Goal: Information Seeking & Learning: Stay updated

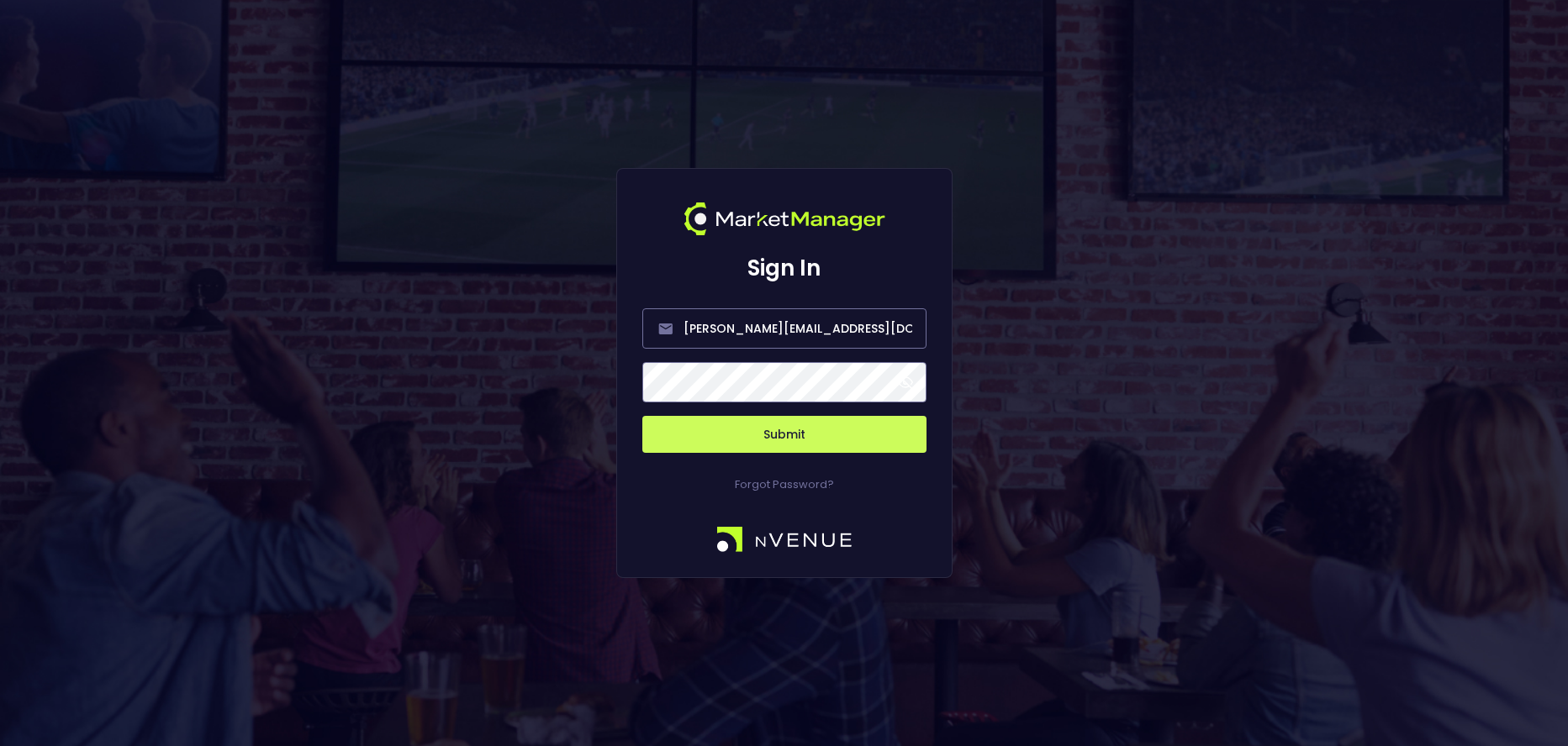
click at [906, 384] on span at bounding box center [904, 382] width 15 height 15
click at [823, 432] on button "Submit" at bounding box center [784, 435] width 284 height 37
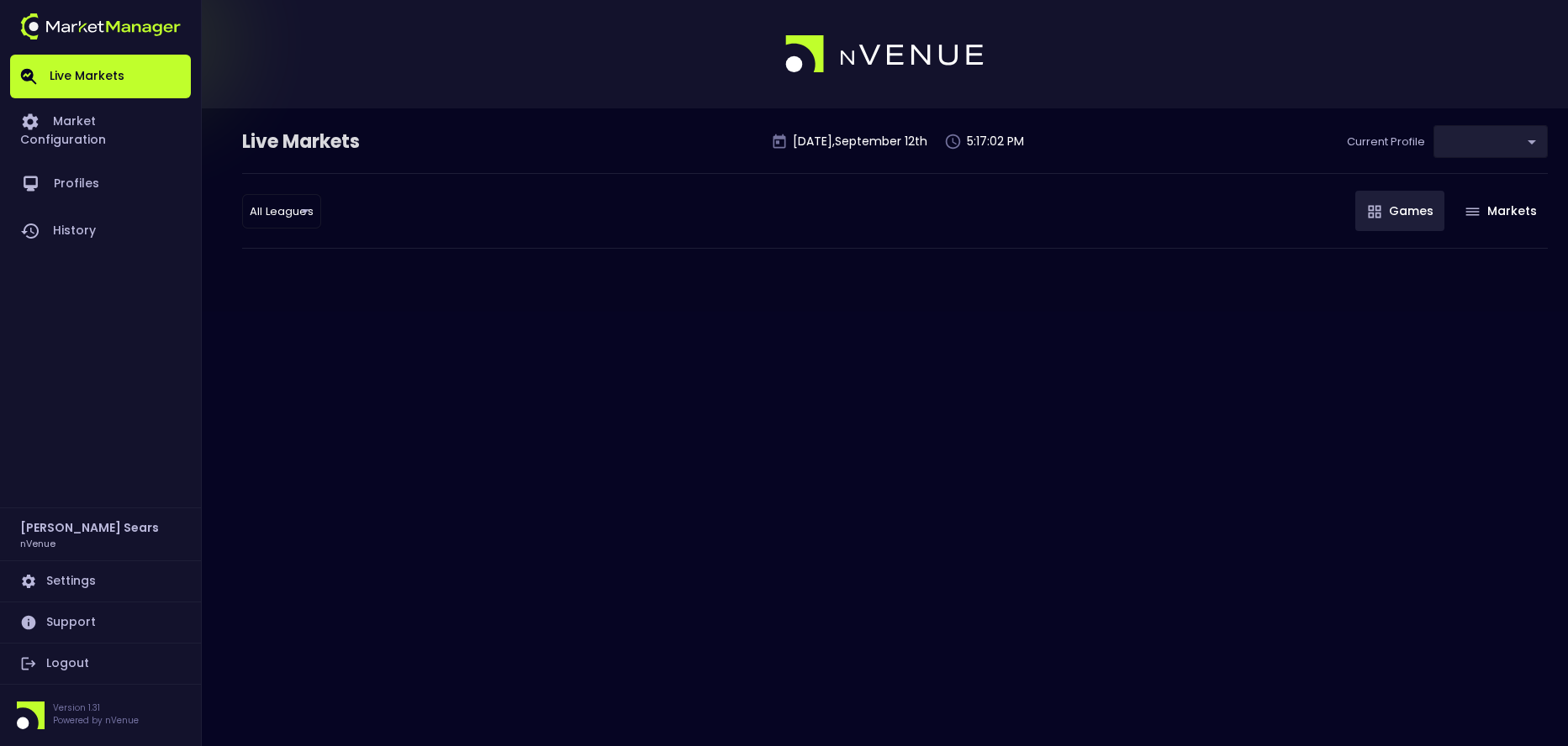
type input "0d810fa5-e353-4d9c-b11d-31f095cae871"
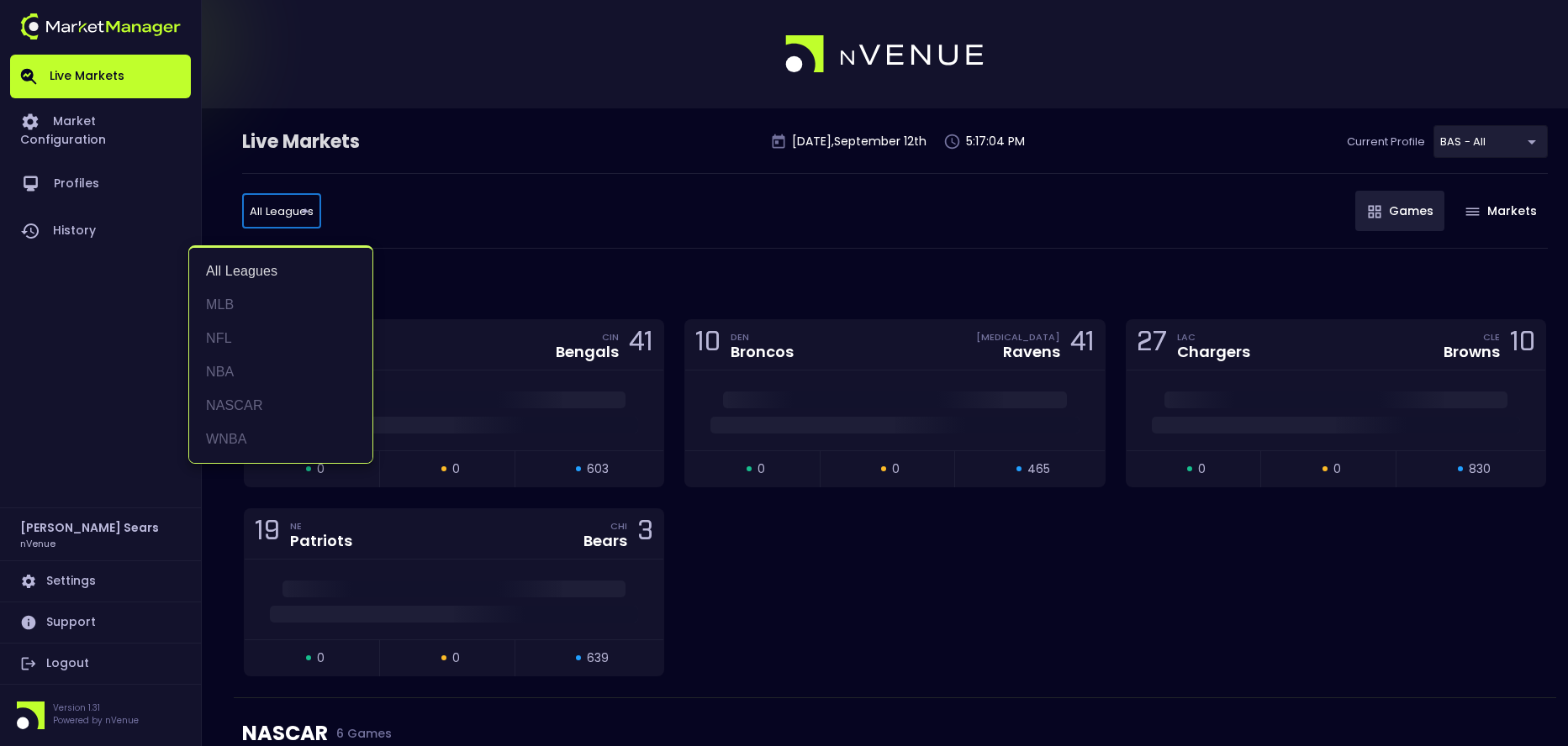
click at [246, 303] on li "MLB" at bounding box center [281, 305] width 184 height 33
type input "MLB"
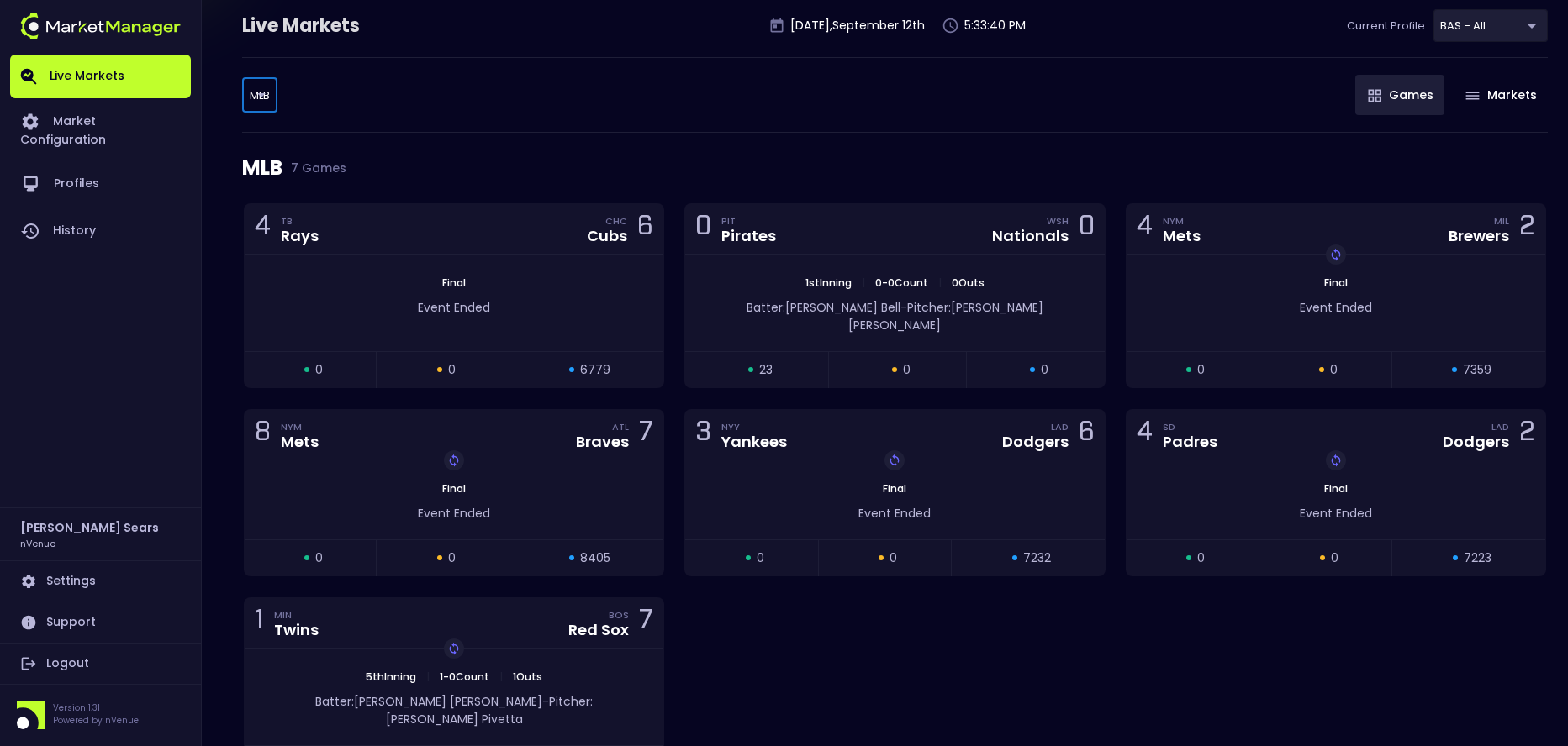
scroll to position [121, 0]
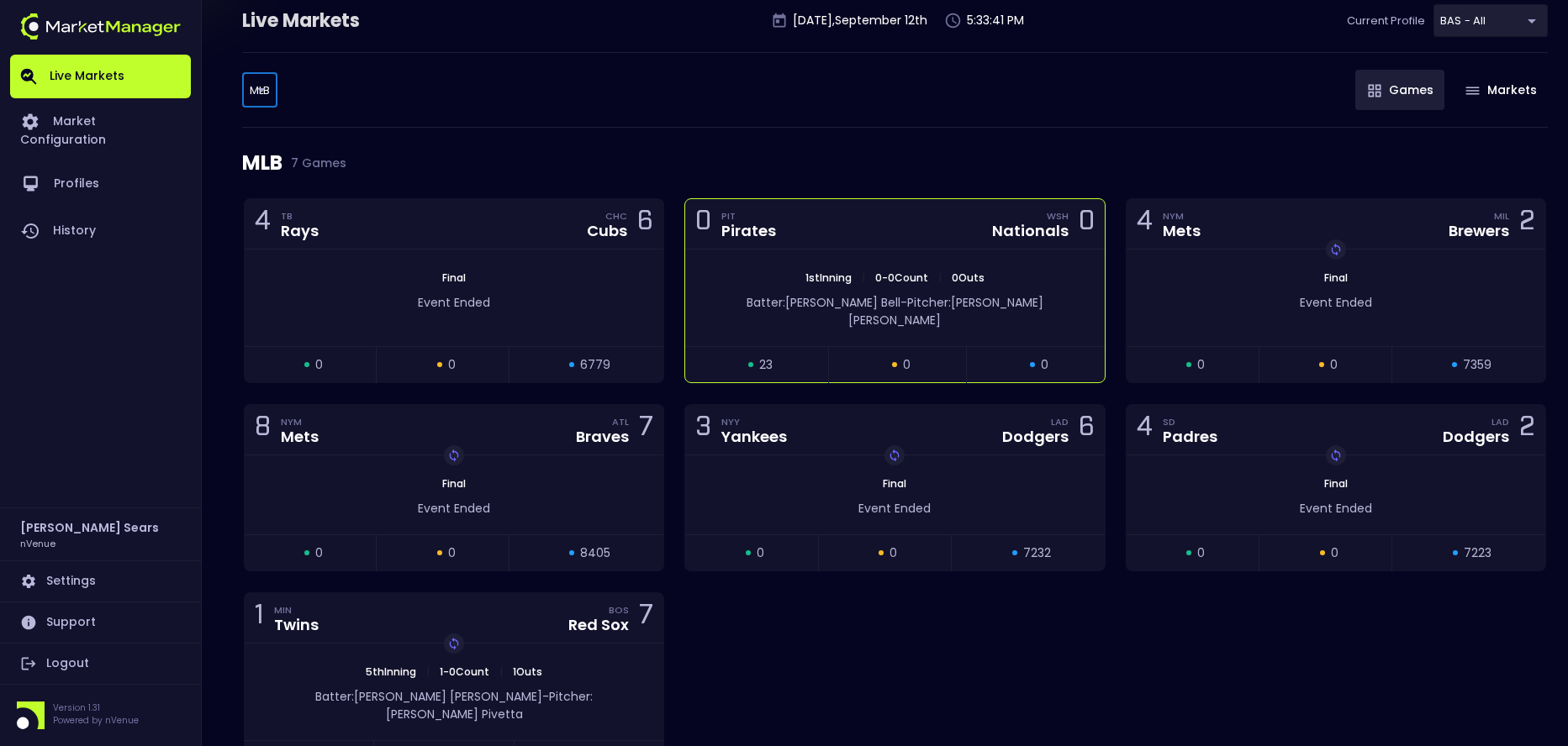
click at [761, 268] on div "1st Inning | 0 - 0 Count | 0 Outs Batter: [PERSON_NAME] - Pitcher: [PERSON_NAME]" at bounding box center [894, 297] width 419 height 97
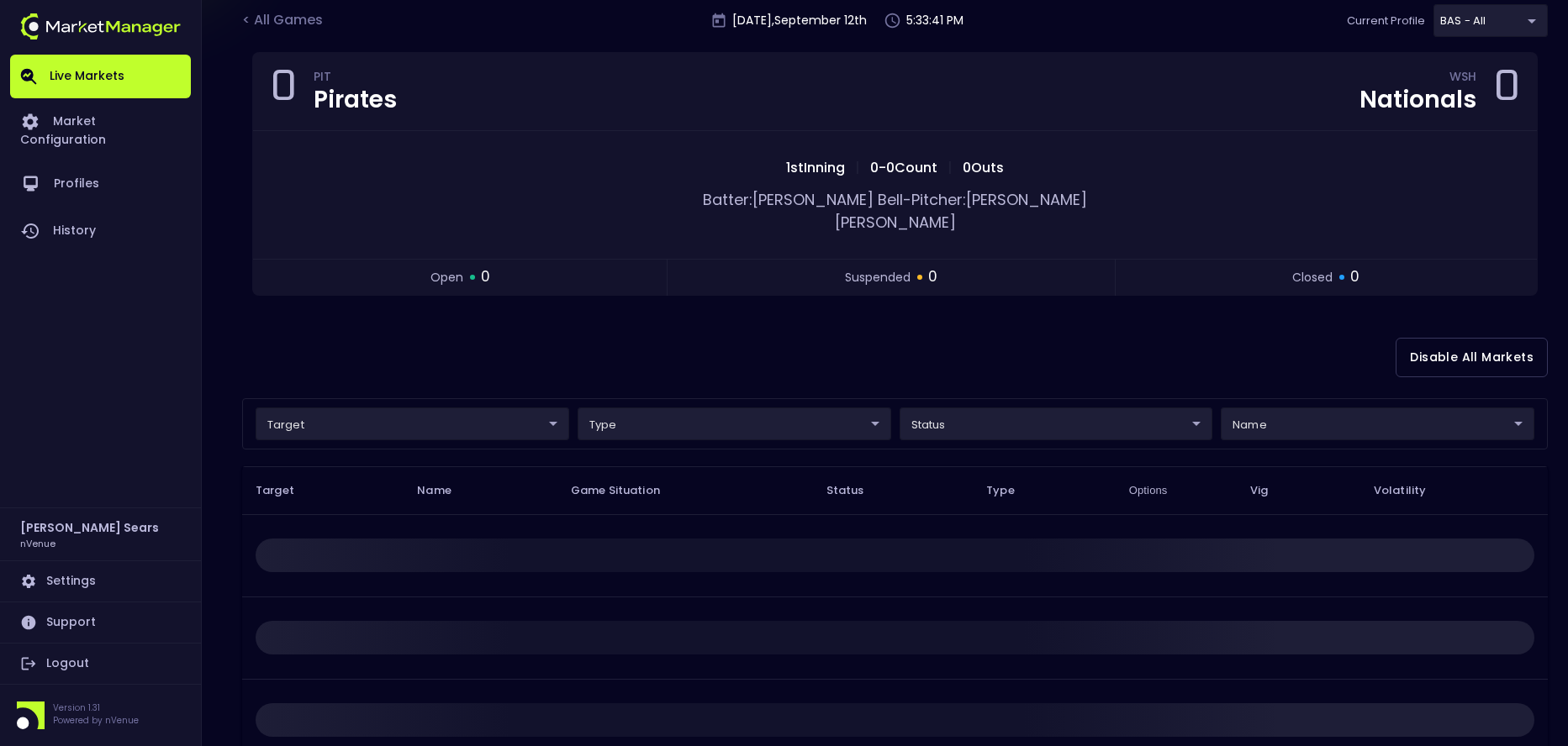
scroll to position [0, 0]
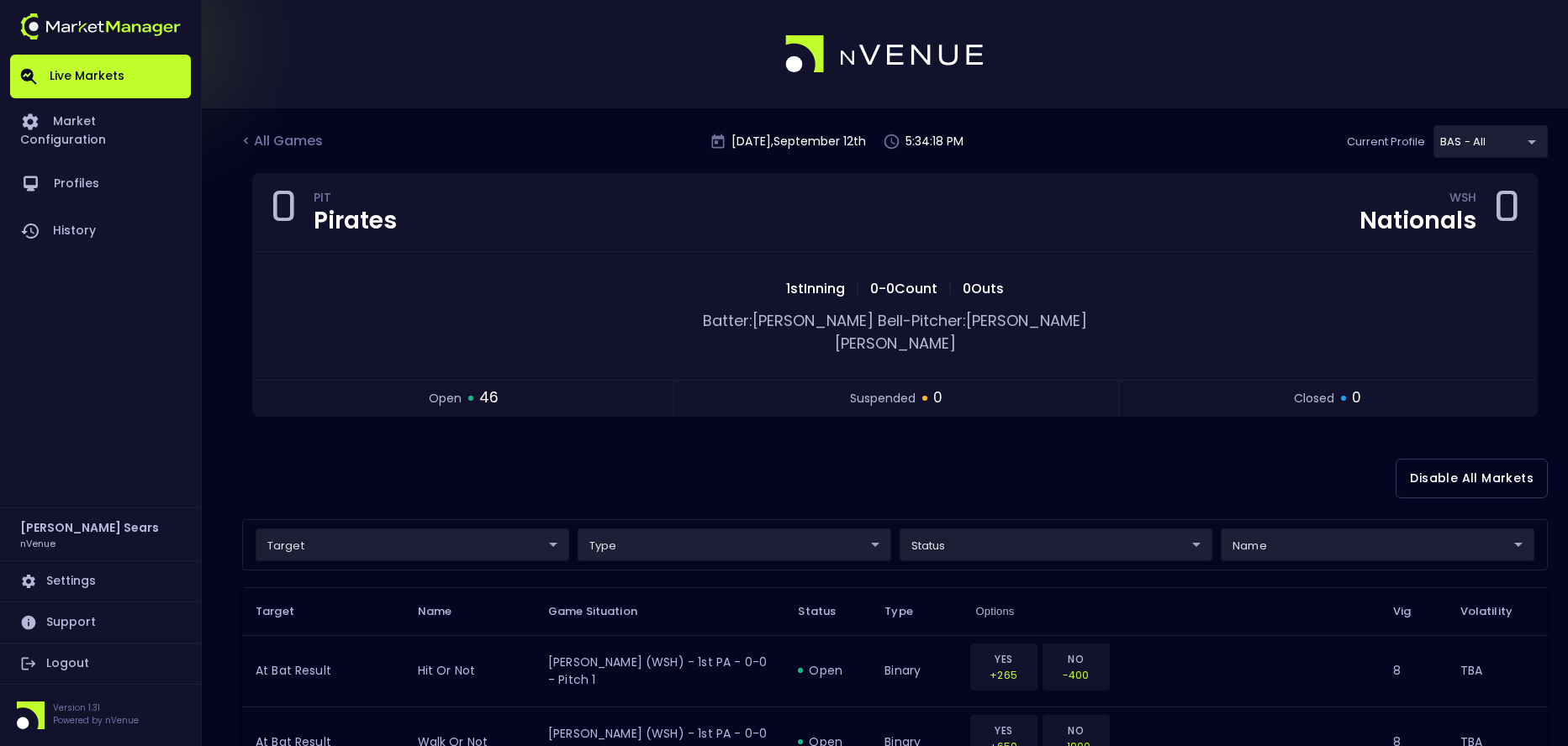
click at [291, 143] on div "< All Games" at bounding box center [284, 142] width 84 height 22
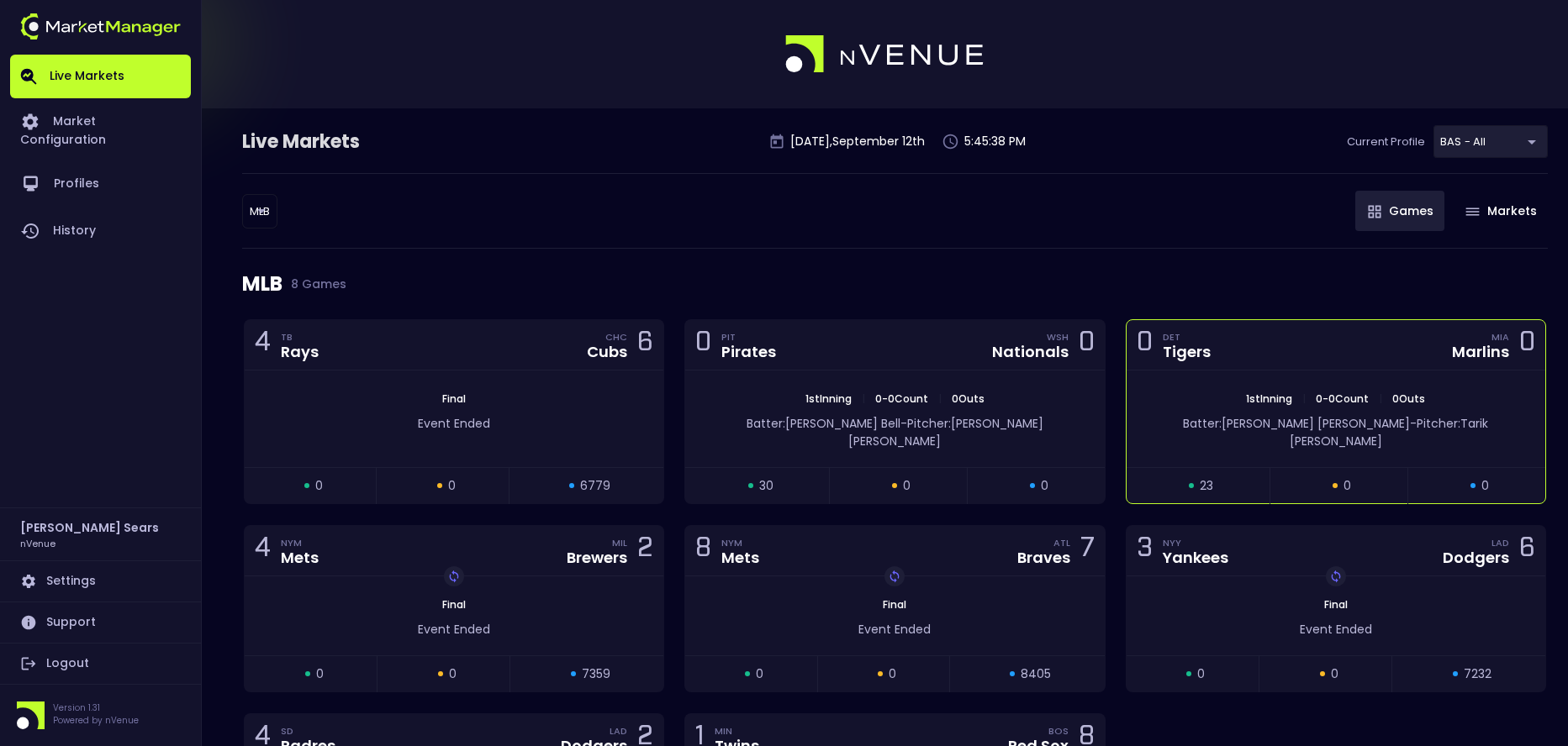
click at [1228, 379] on div "1st Inning | 0 - 0 Count | 0 Outs Batter: [PERSON_NAME]: [PERSON_NAME]" at bounding box center [1335, 419] width 419 height 97
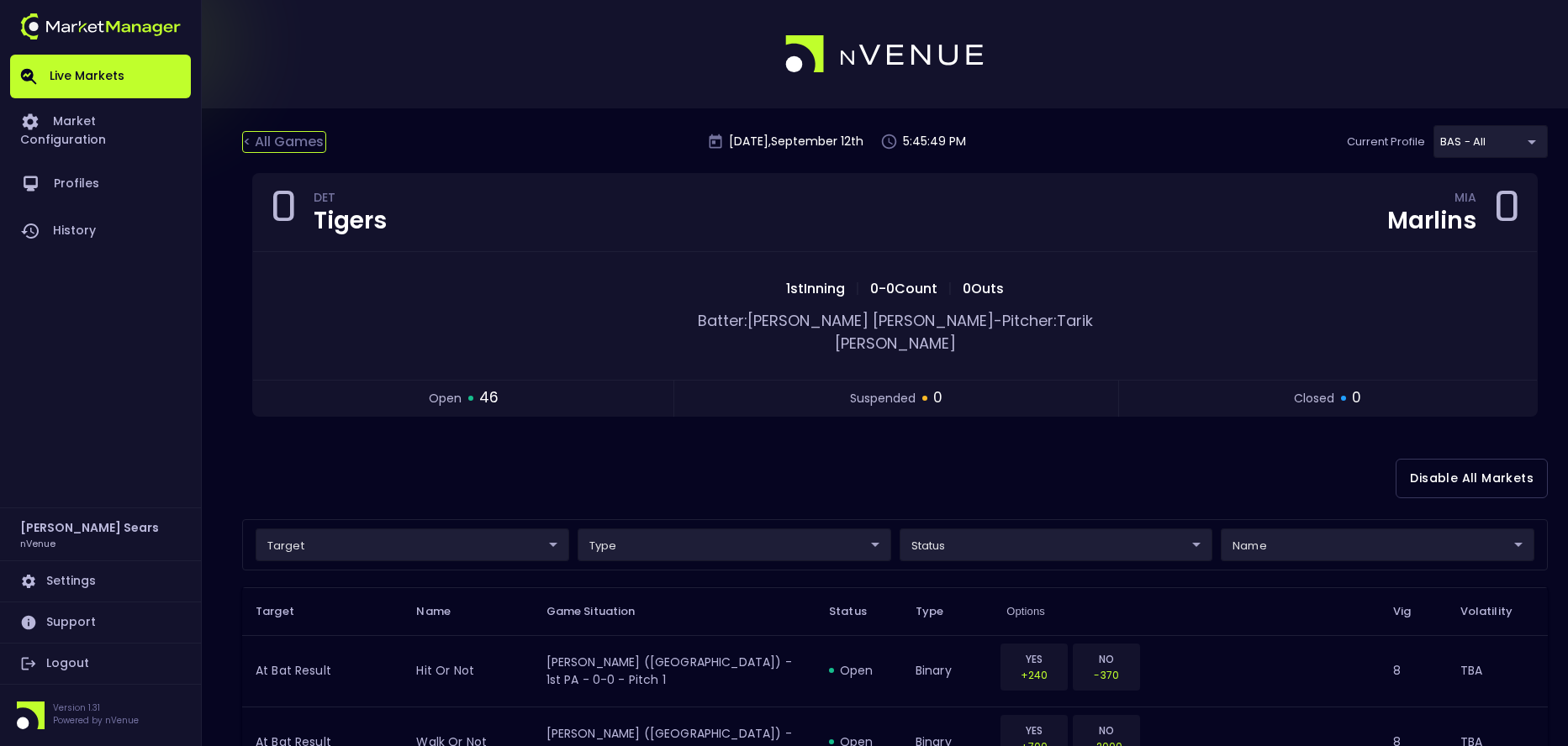
click at [308, 143] on div "< All Games" at bounding box center [284, 142] width 84 height 22
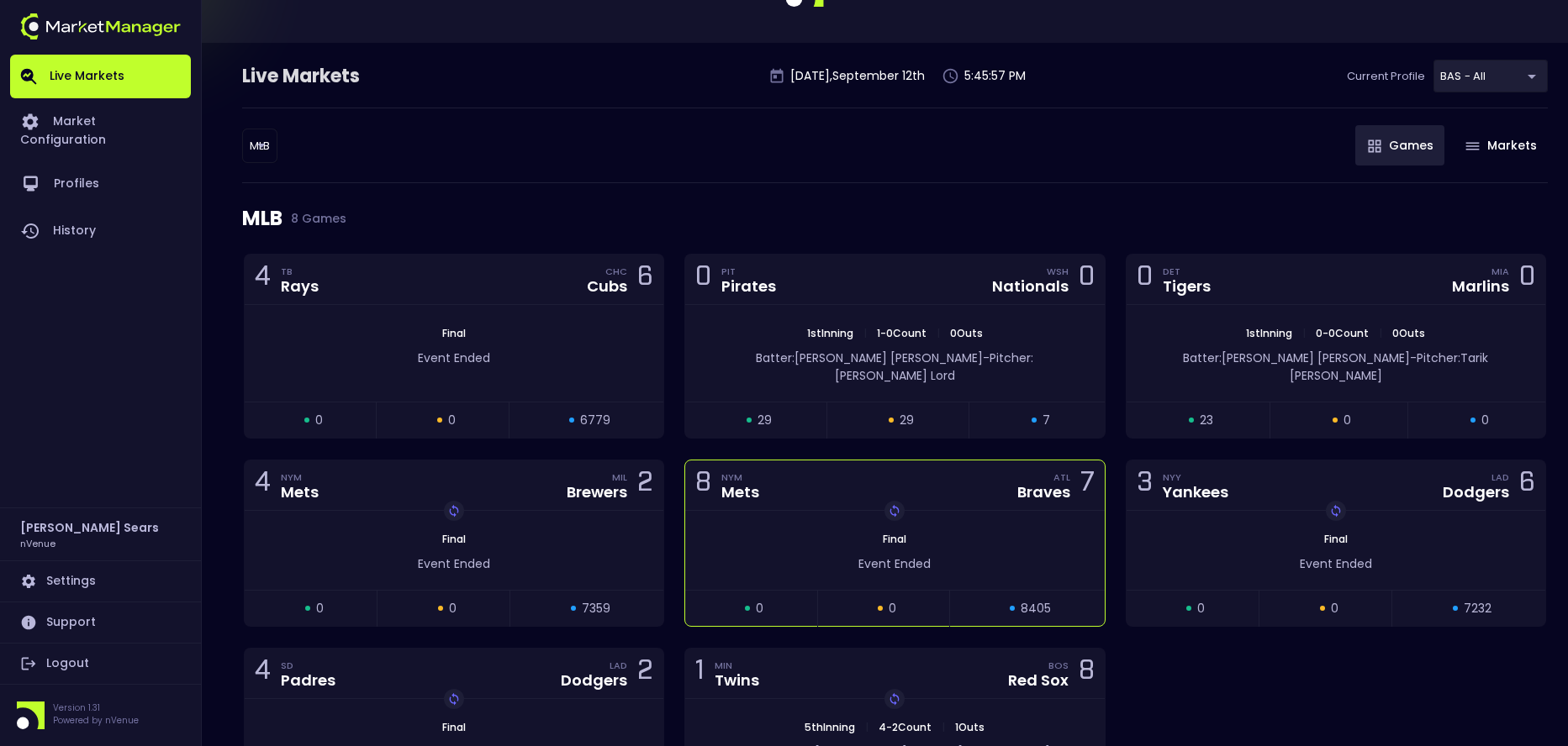
scroll to position [63, 0]
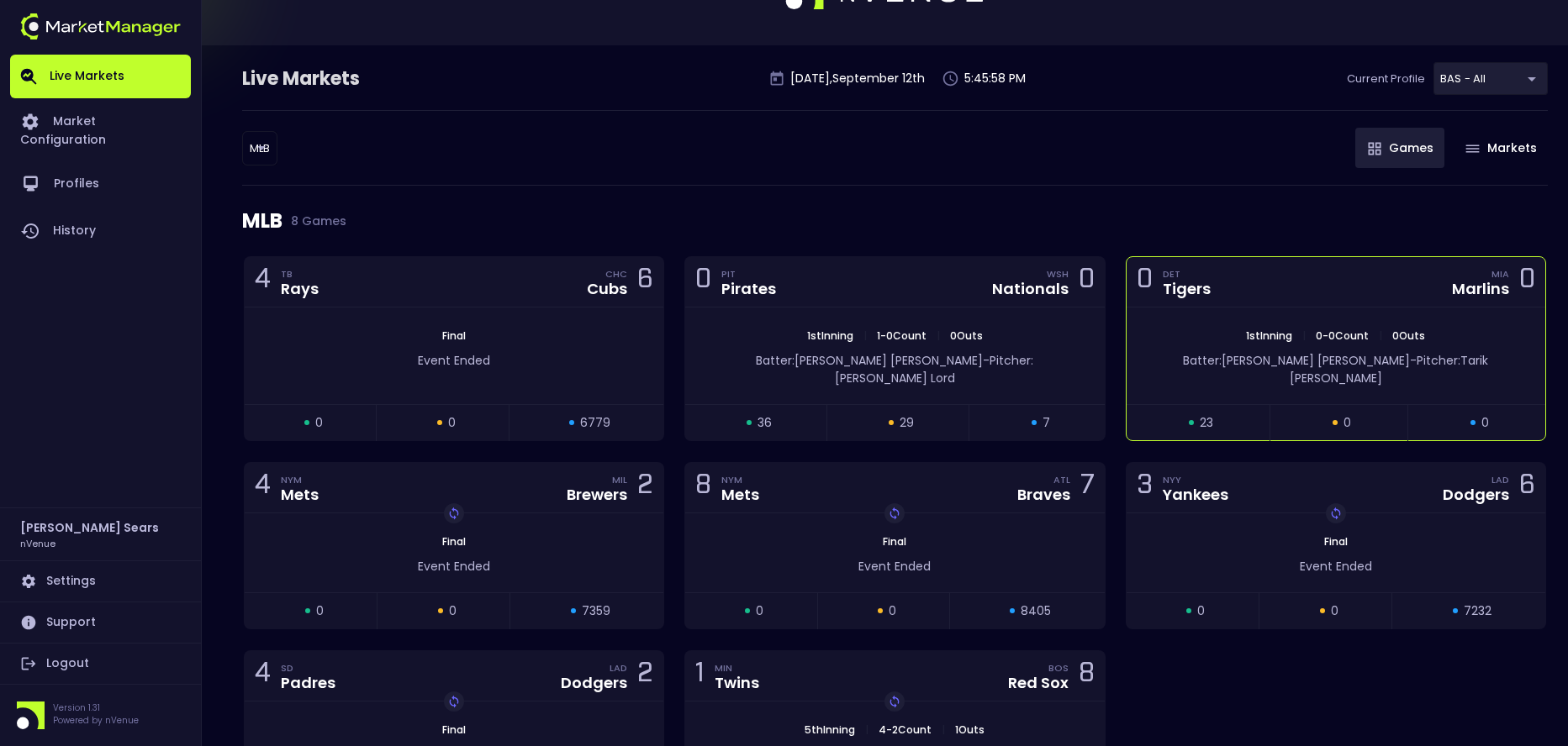
click at [1180, 369] on div "Batter: [PERSON_NAME]: [PERSON_NAME]" at bounding box center [1335, 370] width 368 height 35
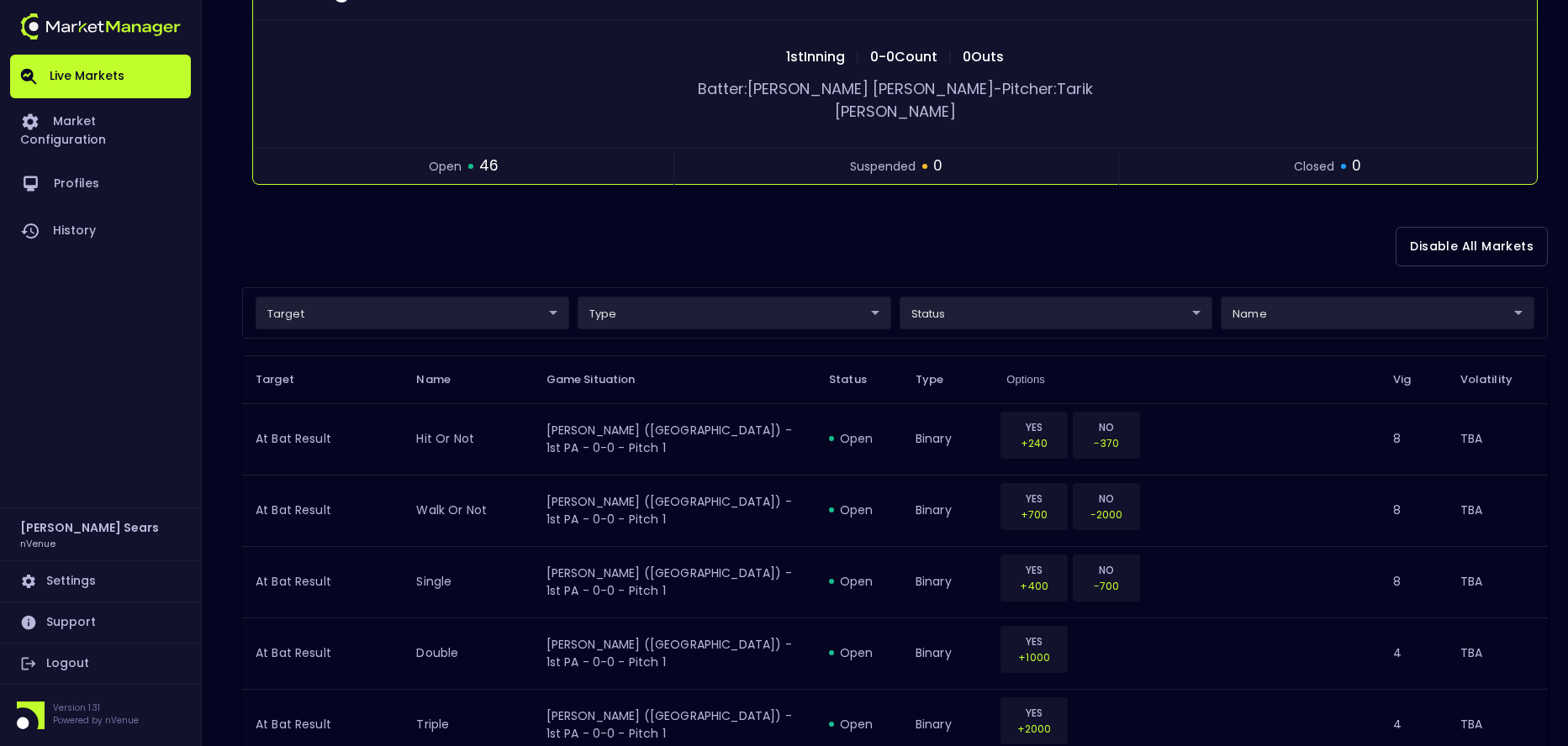
scroll to position [0, 0]
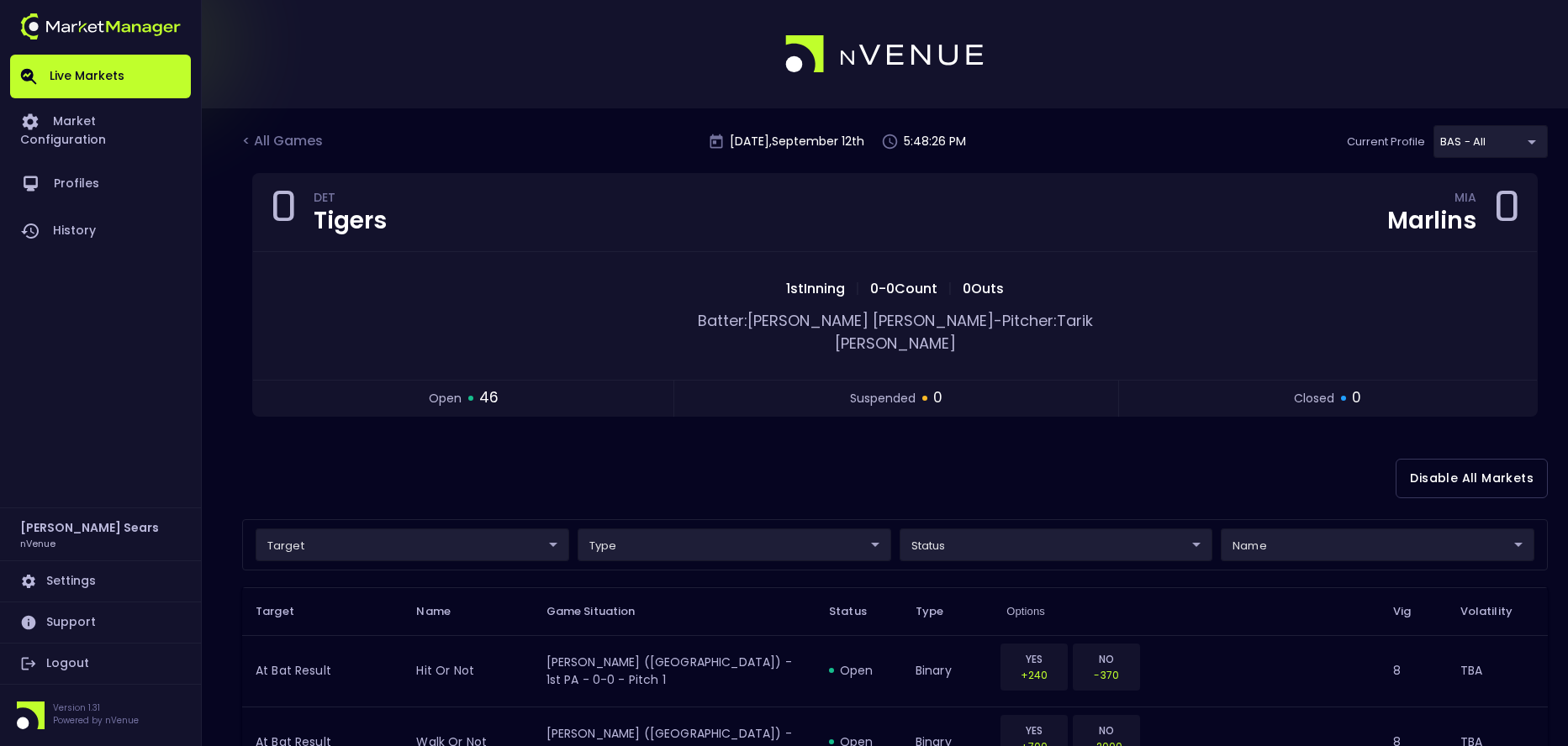
click at [289, 142] on div "< All Games" at bounding box center [284, 142] width 84 height 22
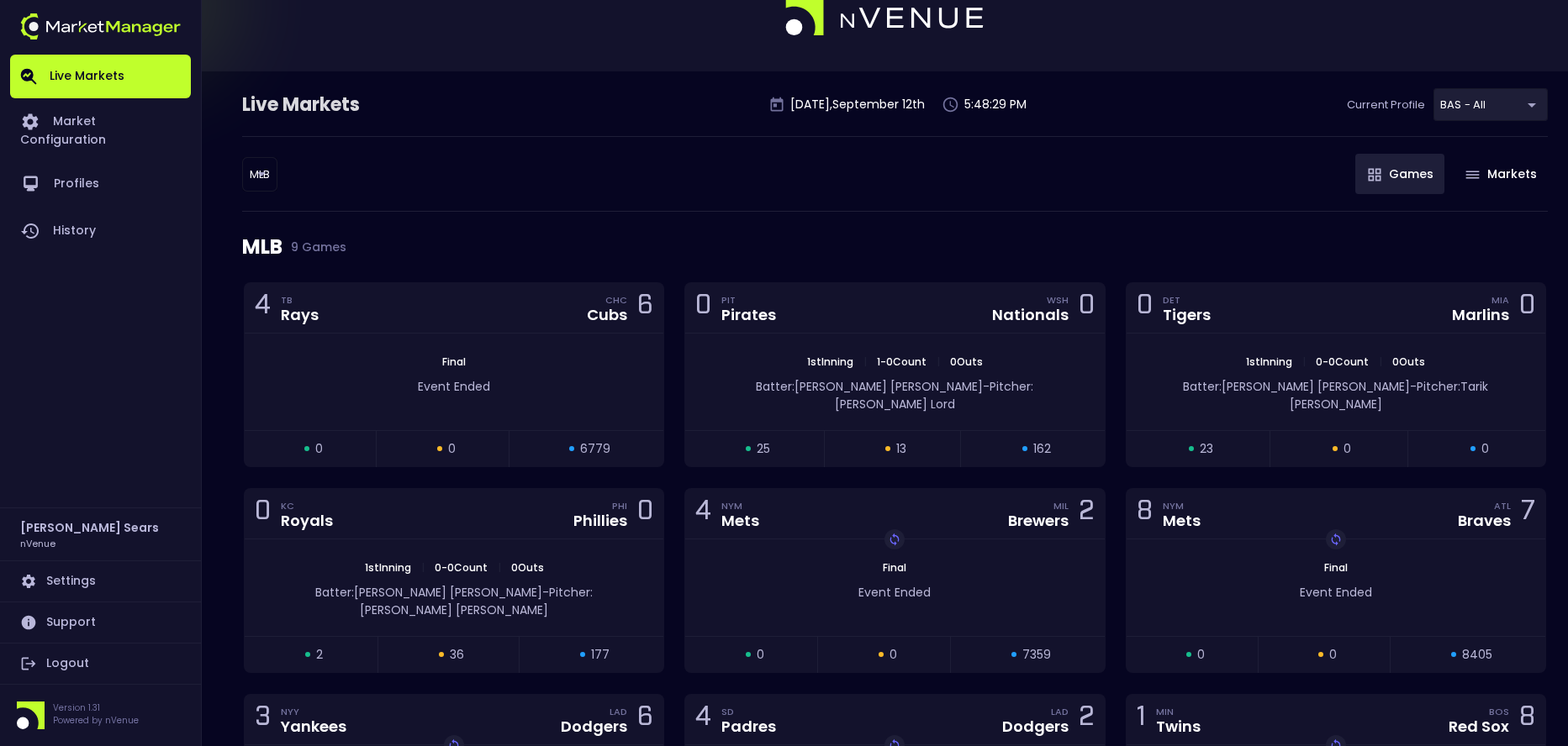
scroll to position [50, 0]
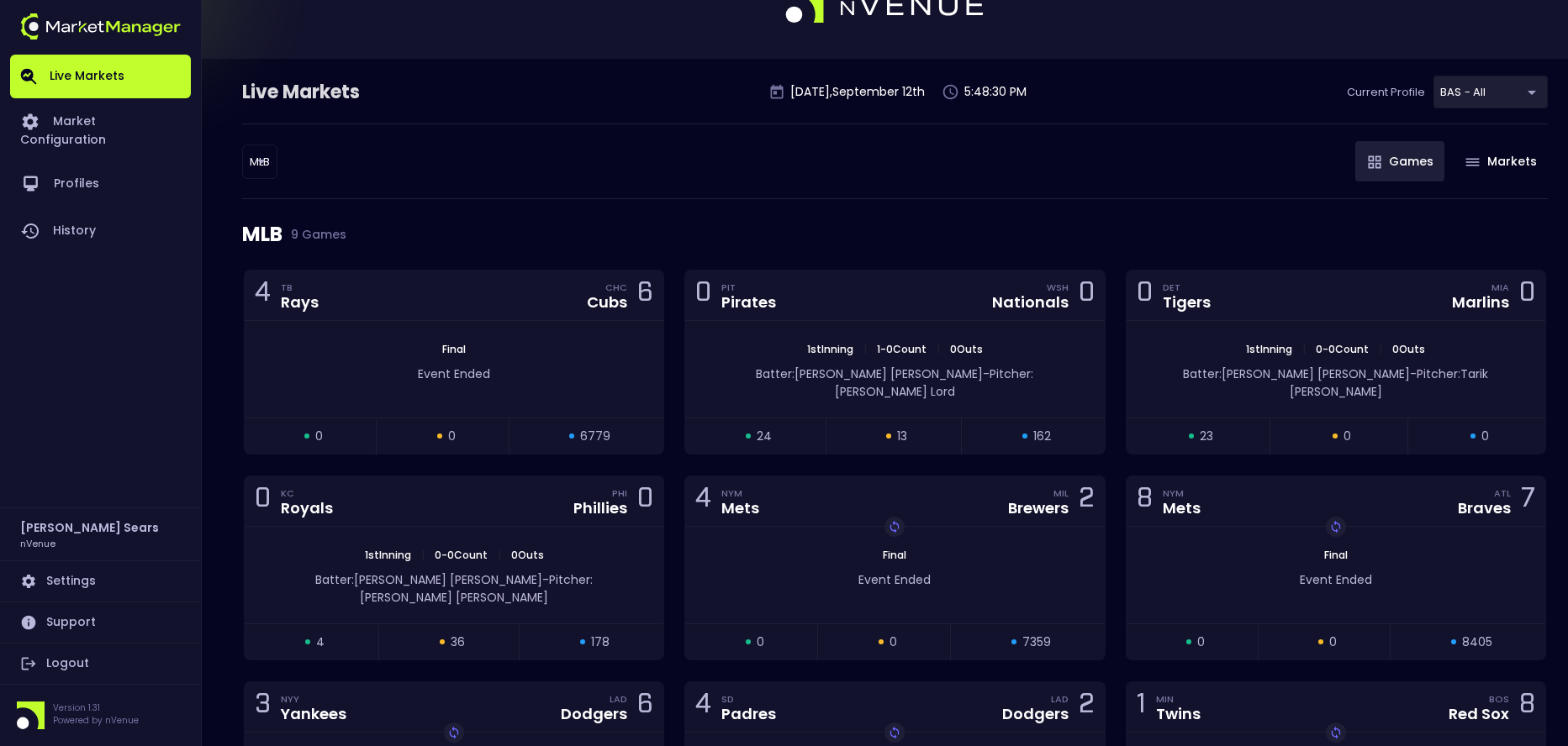
click at [640, 563] on div "Batter: [PERSON_NAME]: [PERSON_NAME]" at bounding box center [454, 585] width 419 height 44
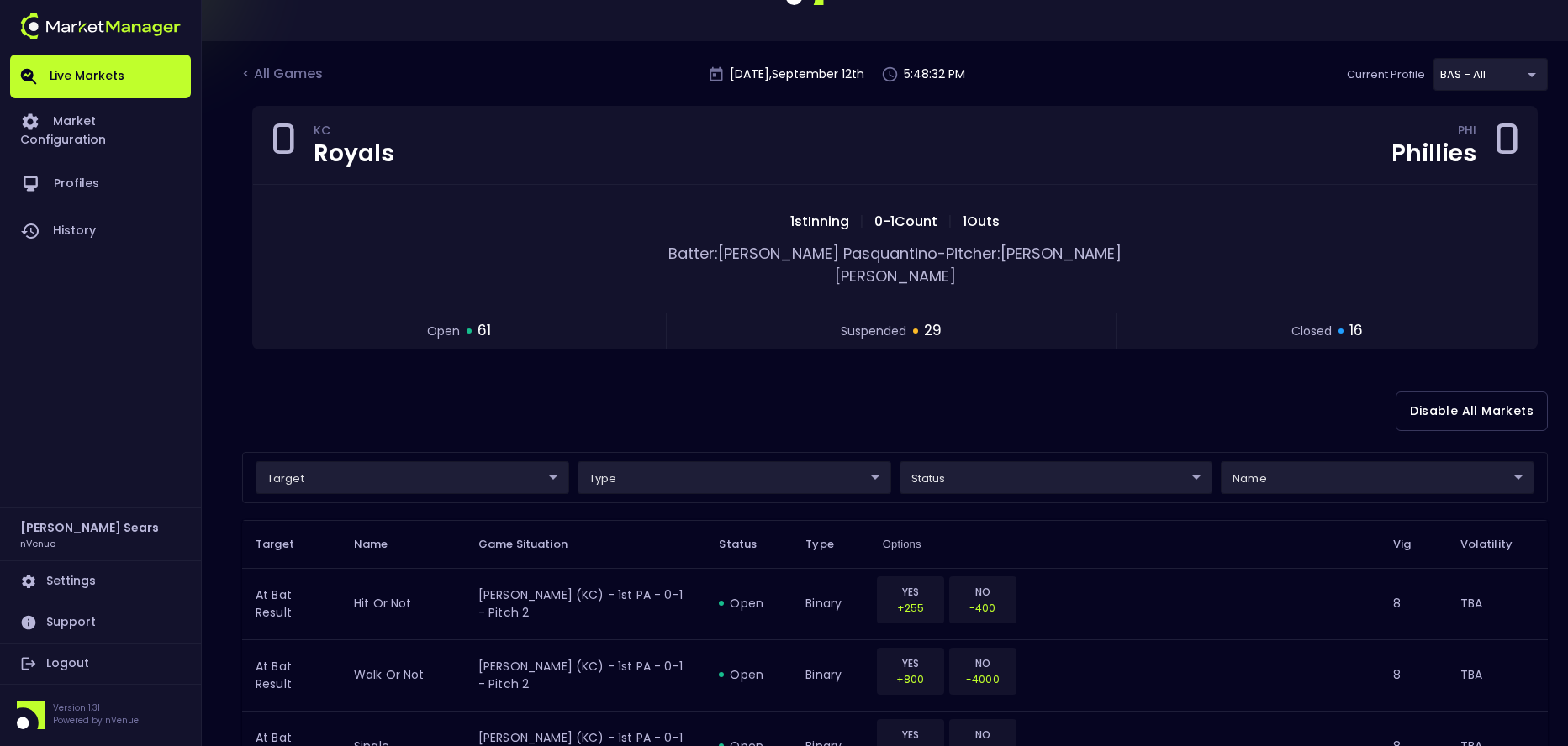
scroll to position [82, 0]
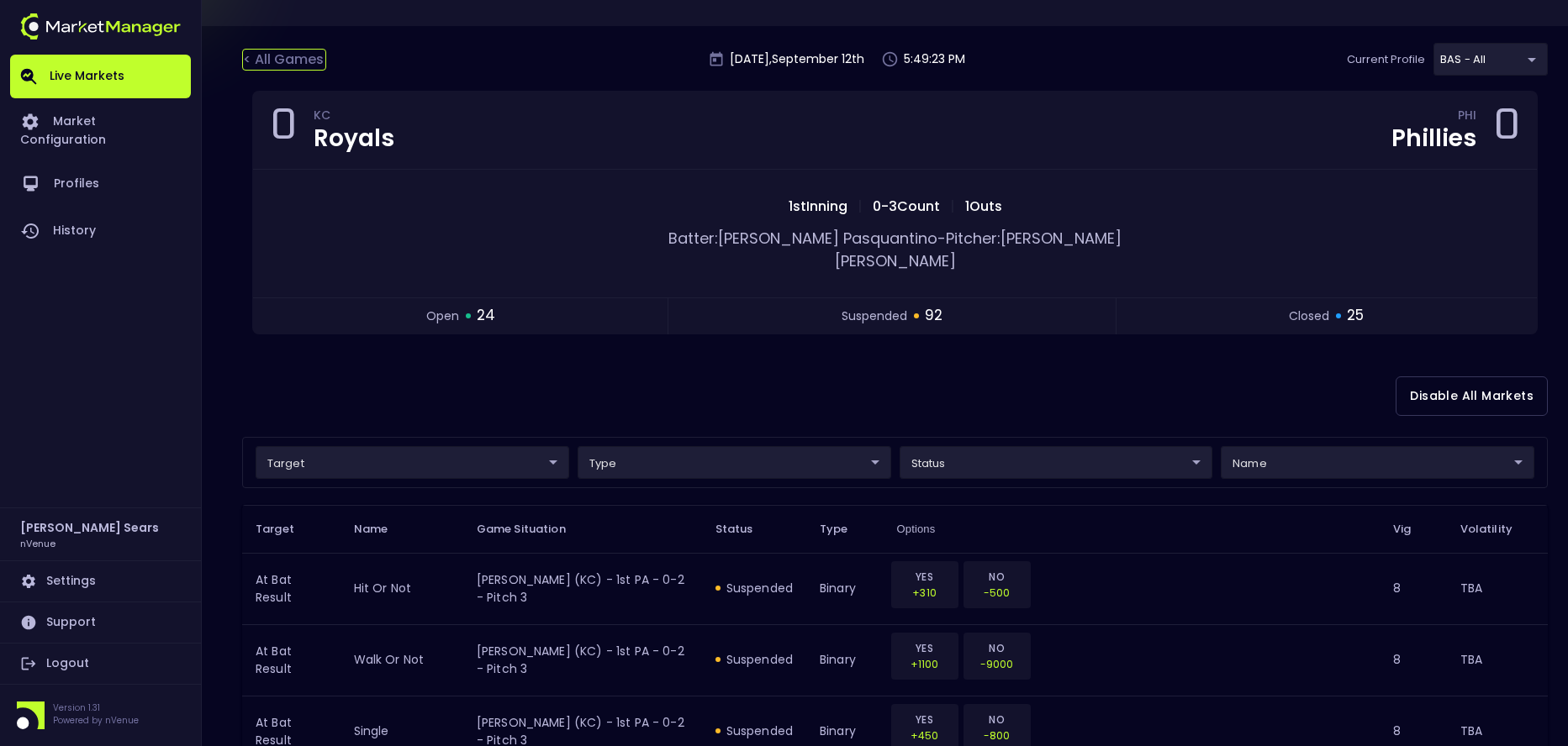
click at [282, 56] on div "< All Games" at bounding box center [284, 59] width 84 height 22
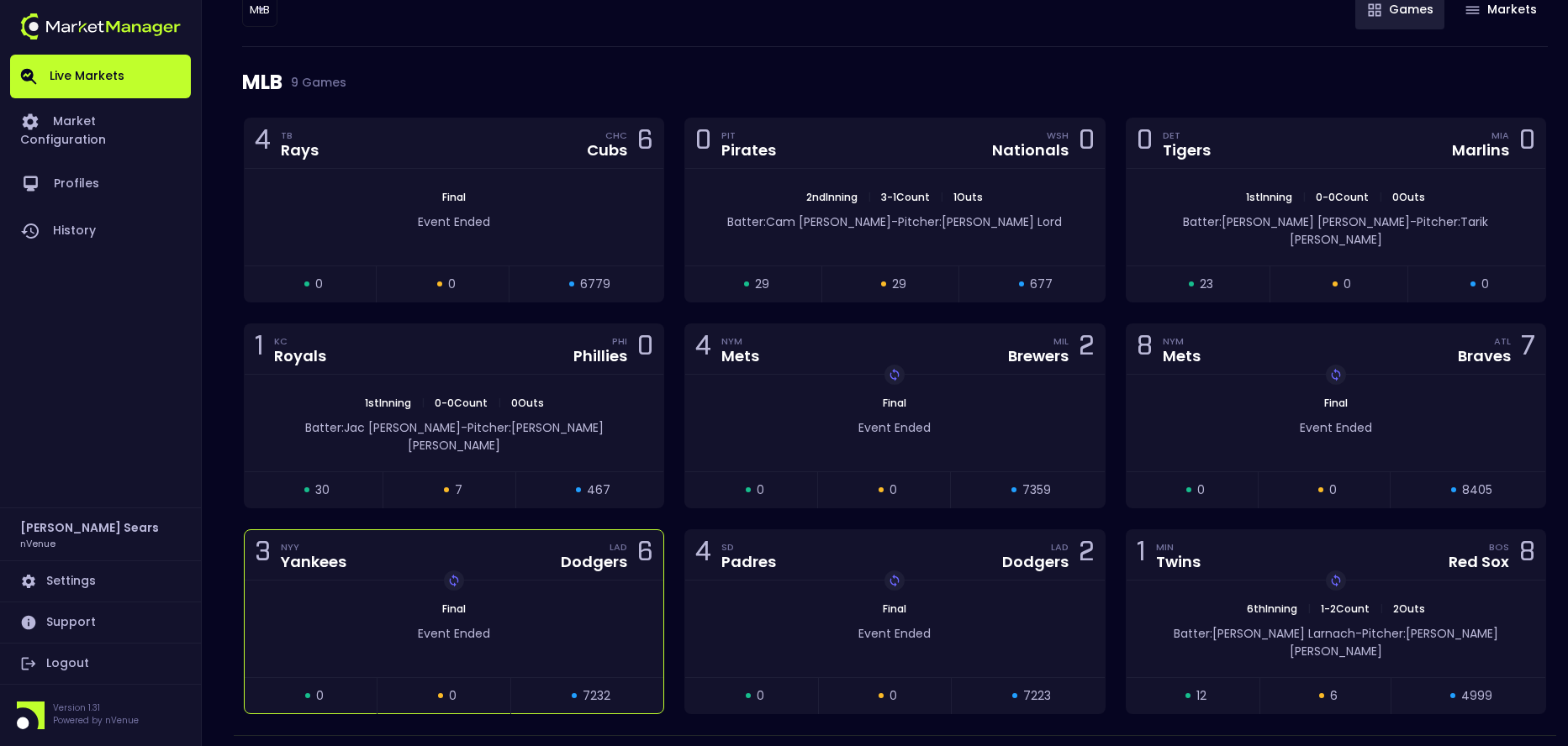
scroll to position [0, 0]
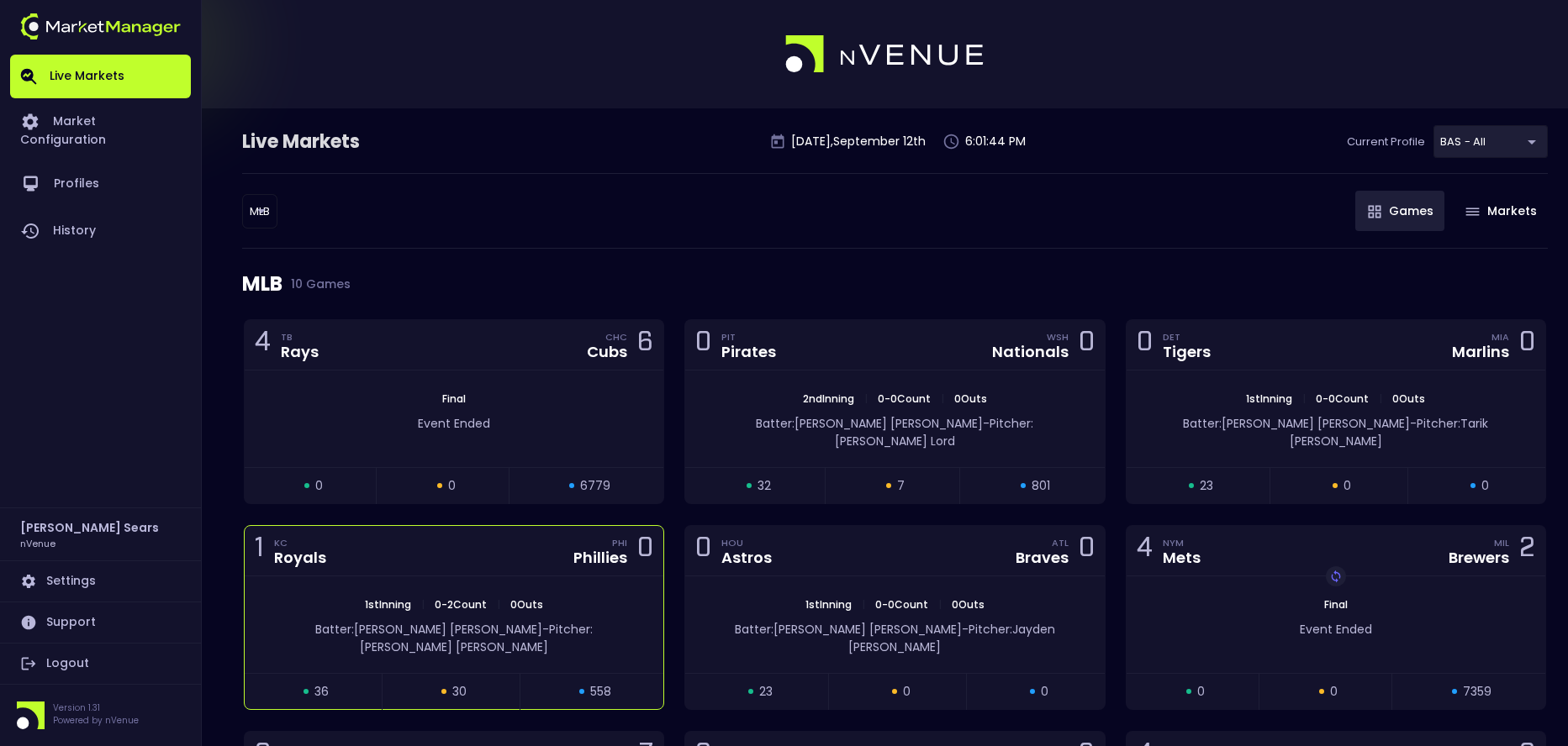
click at [558, 597] on div "1st Inning | 0 - 2 Count | 0 Outs" at bounding box center [454, 604] width 419 height 15
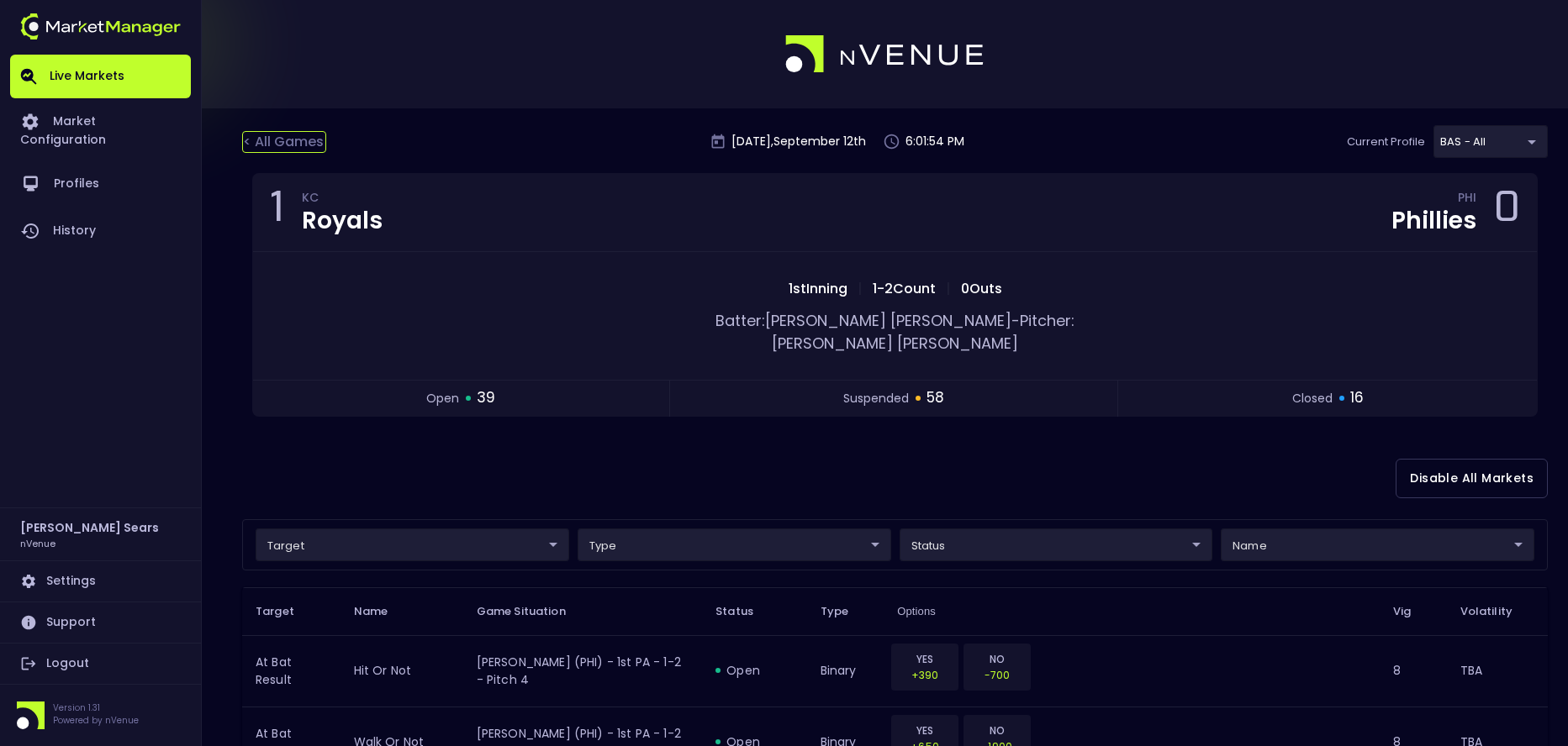
click at [298, 142] on div "< All Games" at bounding box center [284, 142] width 84 height 22
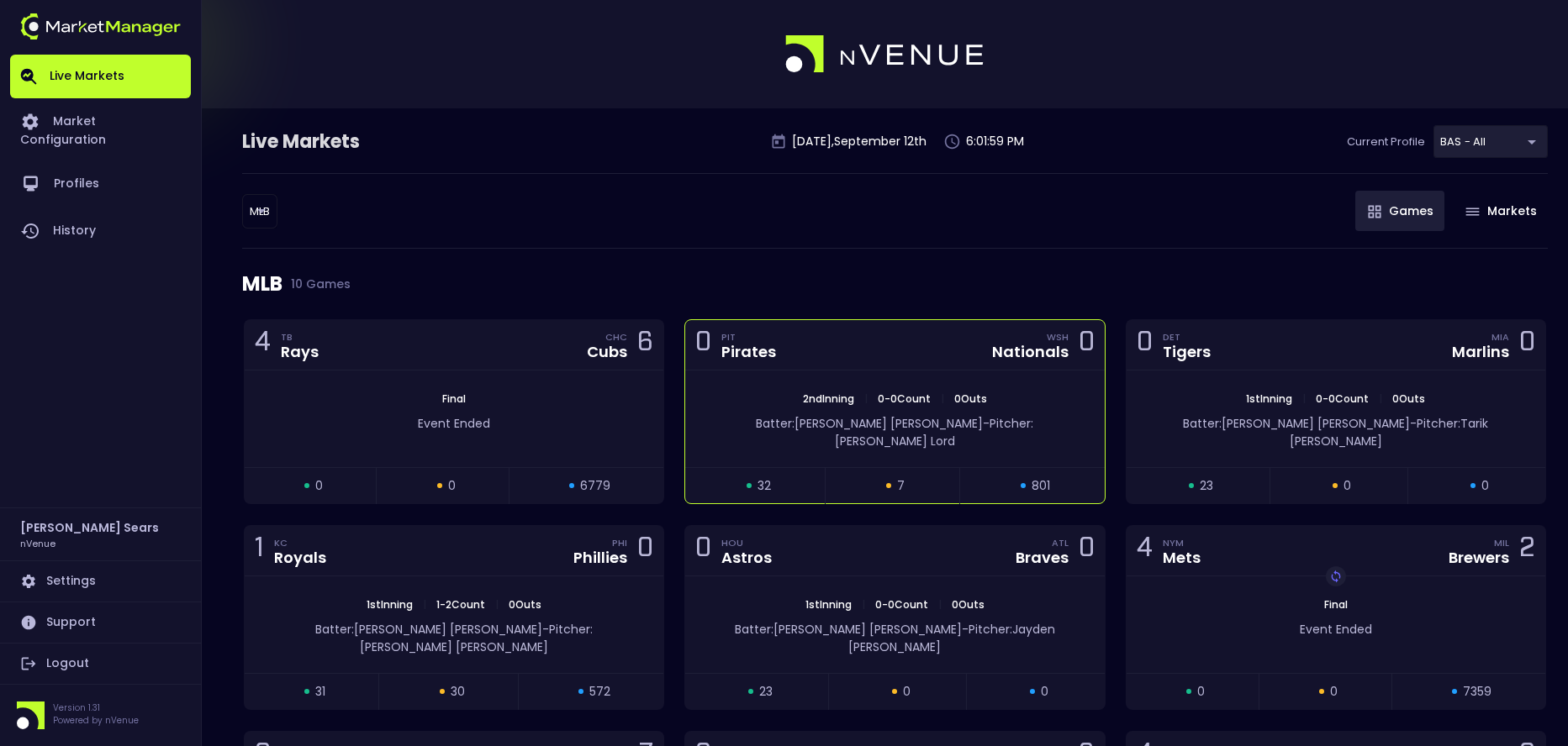
click at [739, 447] on div "2nd Inning | 0 - 0 Count | 0 Outs Batter: [PERSON_NAME]: [PERSON_NAME]" at bounding box center [894, 419] width 419 height 97
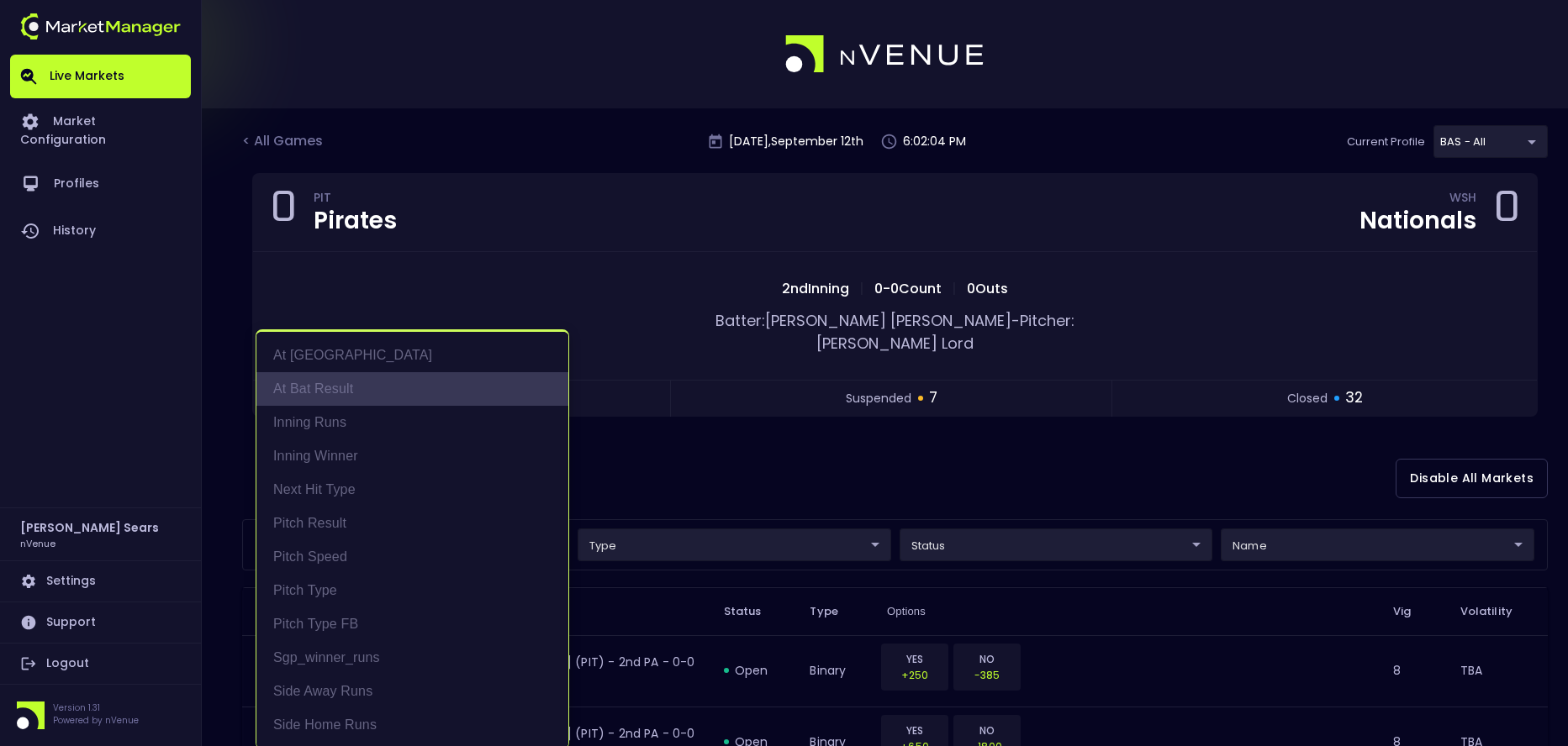
click at [332, 382] on li "At Bat Result" at bounding box center [412, 389] width 312 height 33
type input "At Bat Result"
click at [777, 444] on div at bounding box center [784, 373] width 1568 height 746
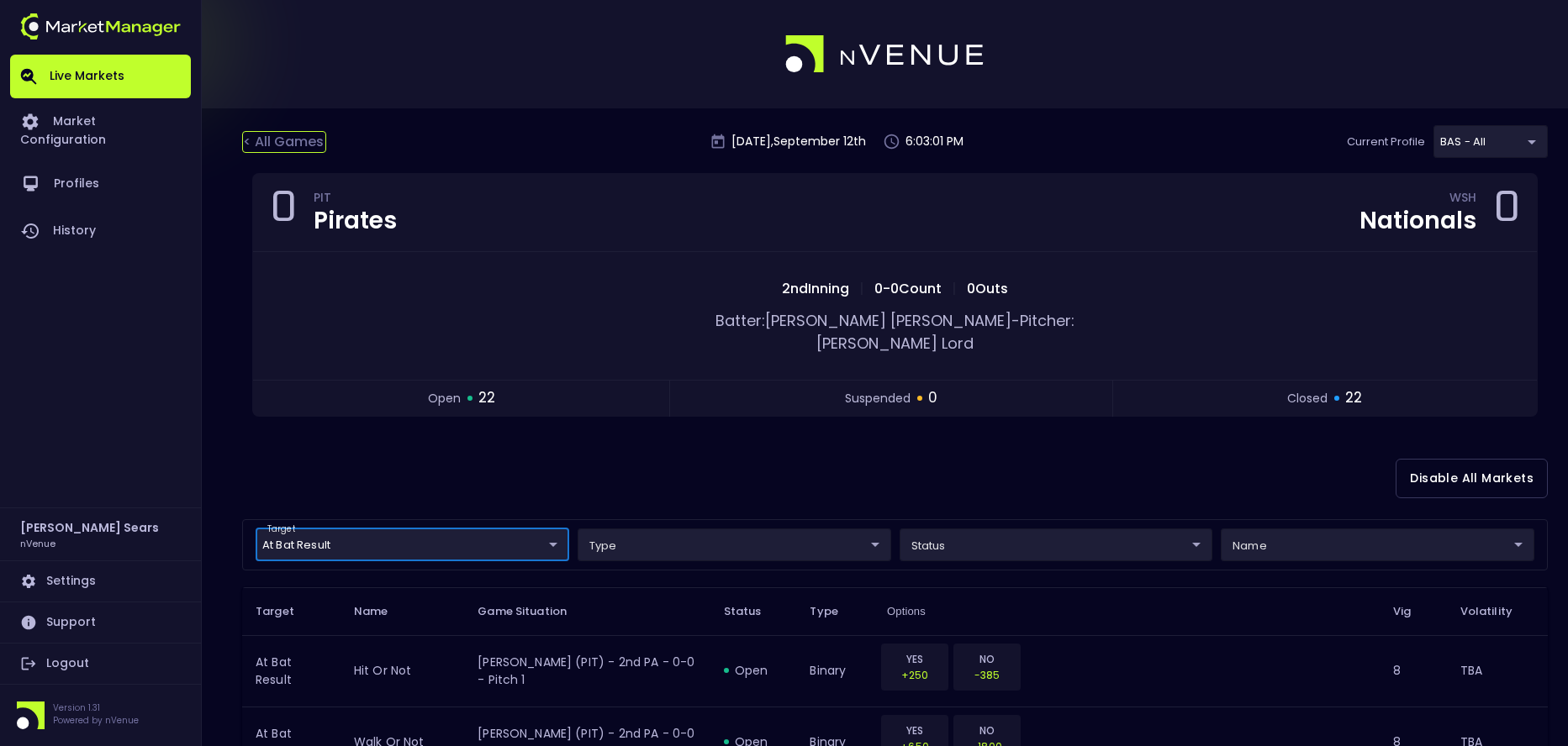
click at [292, 143] on div "< All Games" at bounding box center [284, 142] width 84 height 22
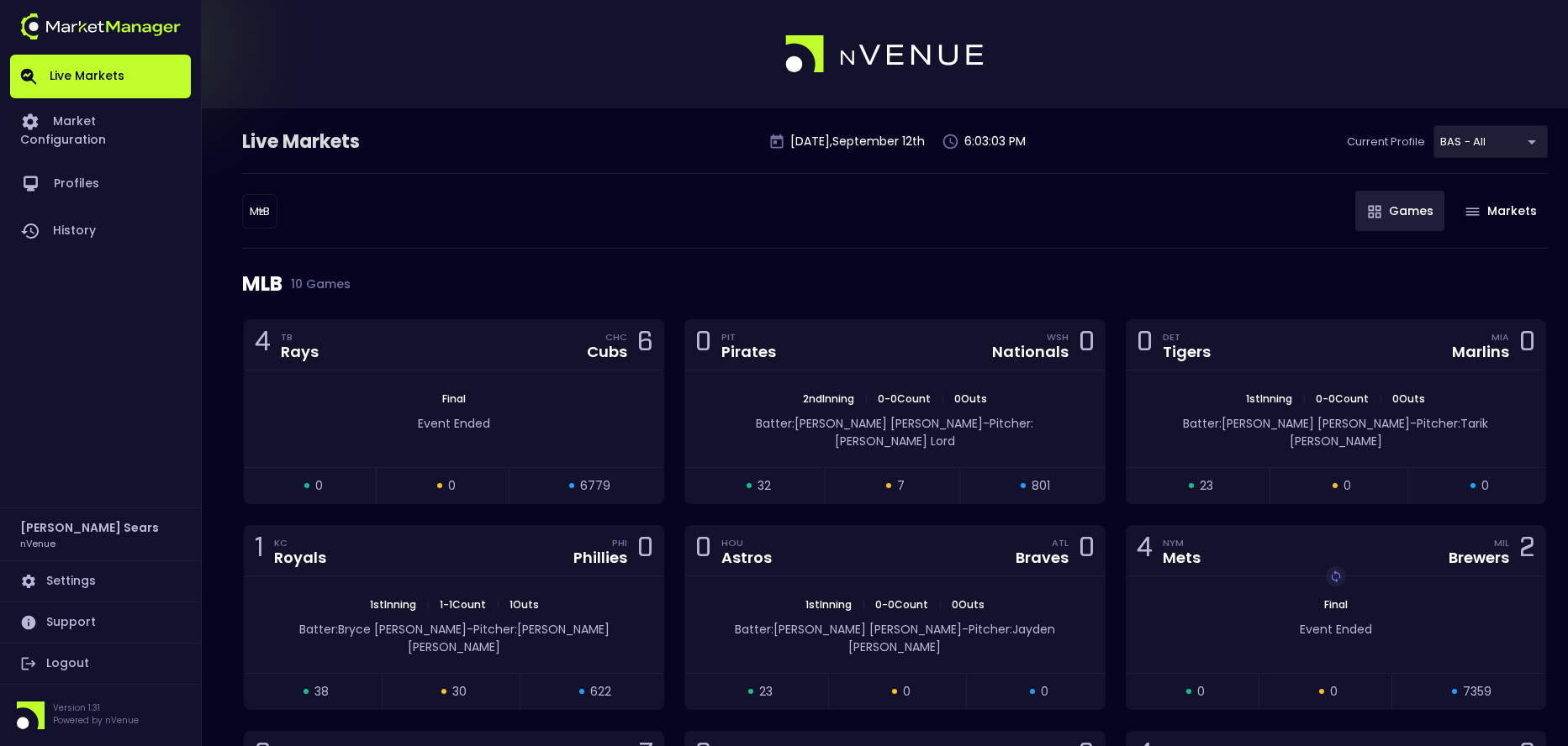
scroll to position [4, 0]
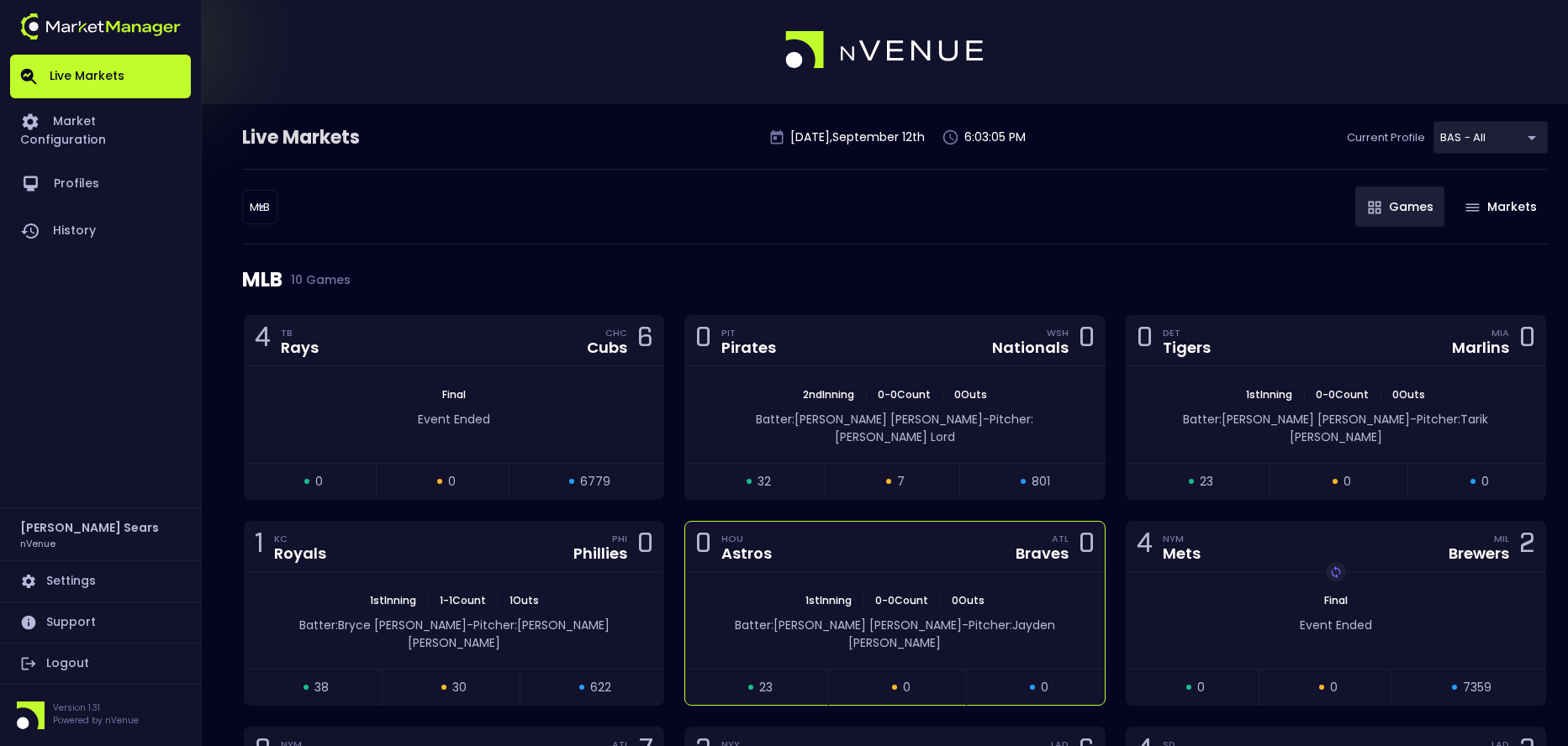
click at [882, 574] on div "1st Inning | 0 - 0 Count | 0 Outs Batter: [PERSON_NAME] - Pitcher: [PERSON_NAME]" at bounding box center [894, 621] width 419 height 97
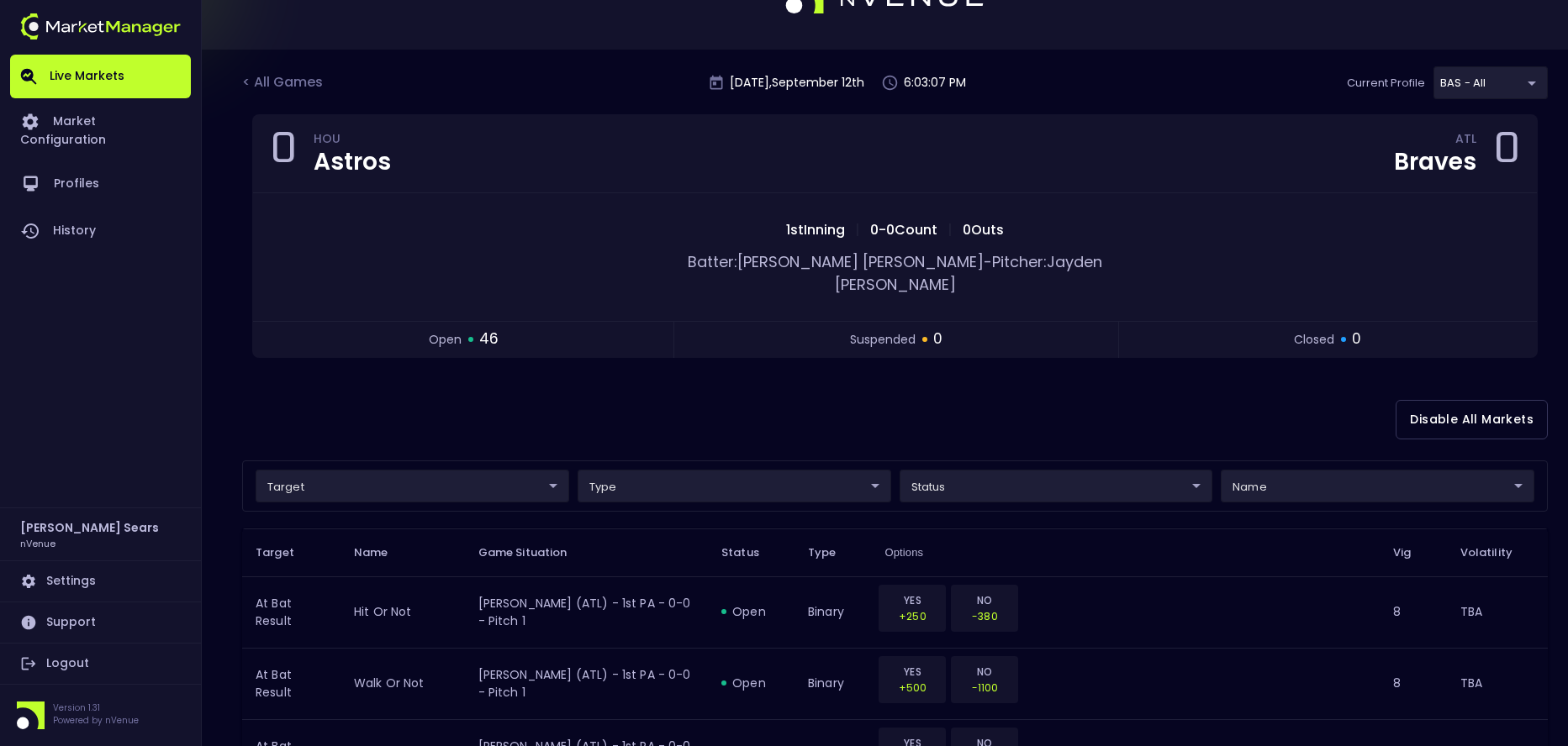
scroll to position [97, 0]
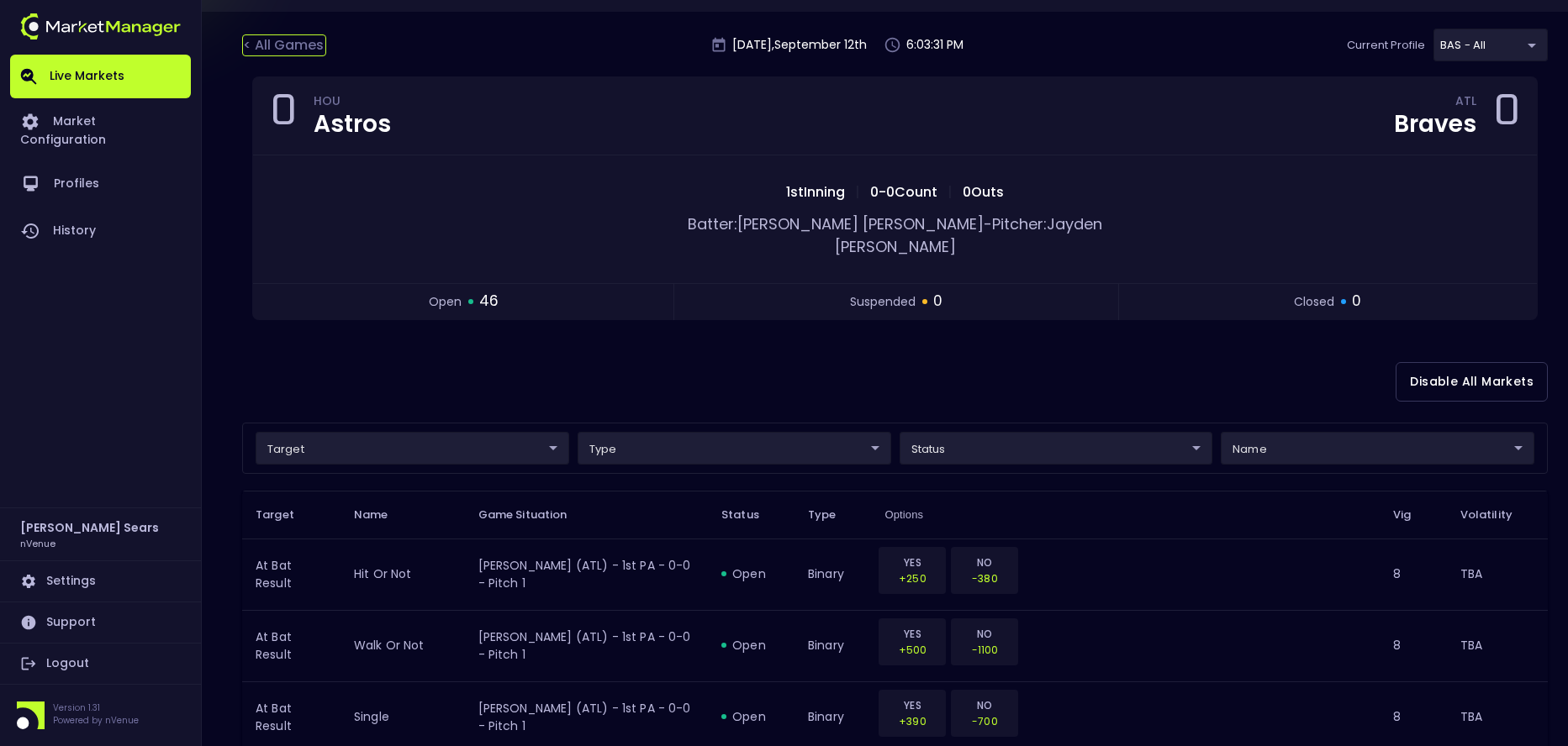
click at [266, 42] on div "< All Games" at bounding box center [284, 45] width 84 height 22
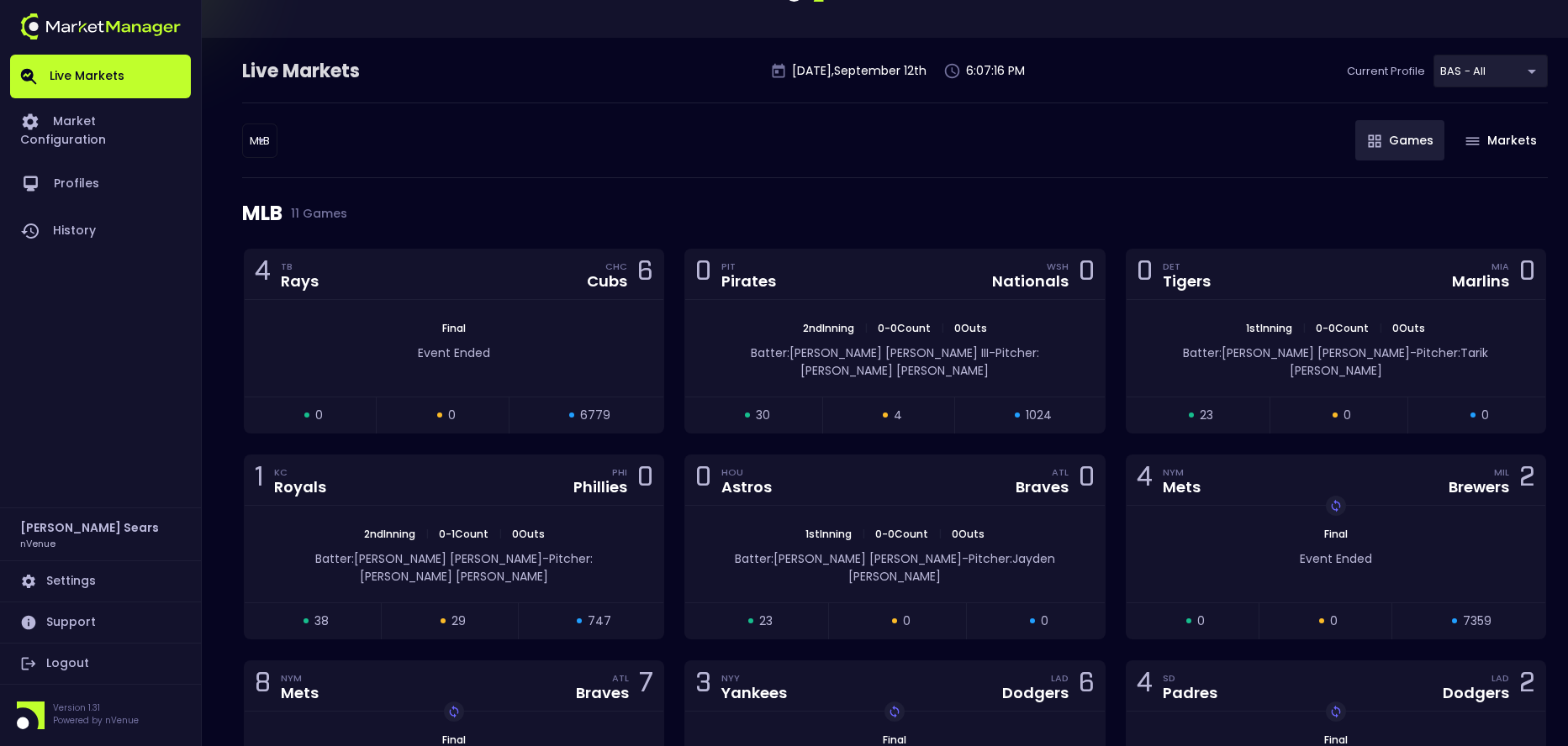
scroll to position [0, 0]
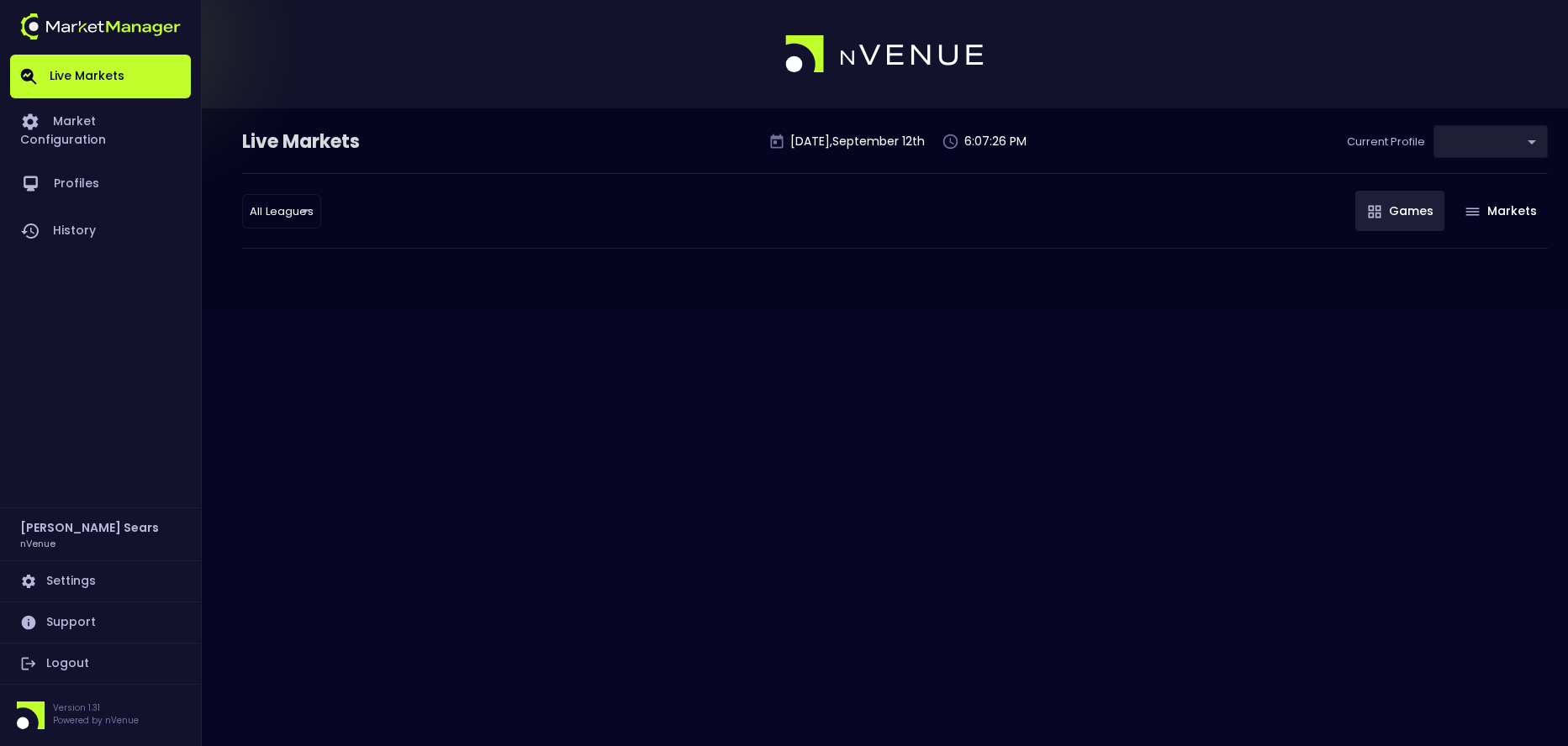
type input "0d810fa5-e353-4d9c-b11d-31f095cae871"
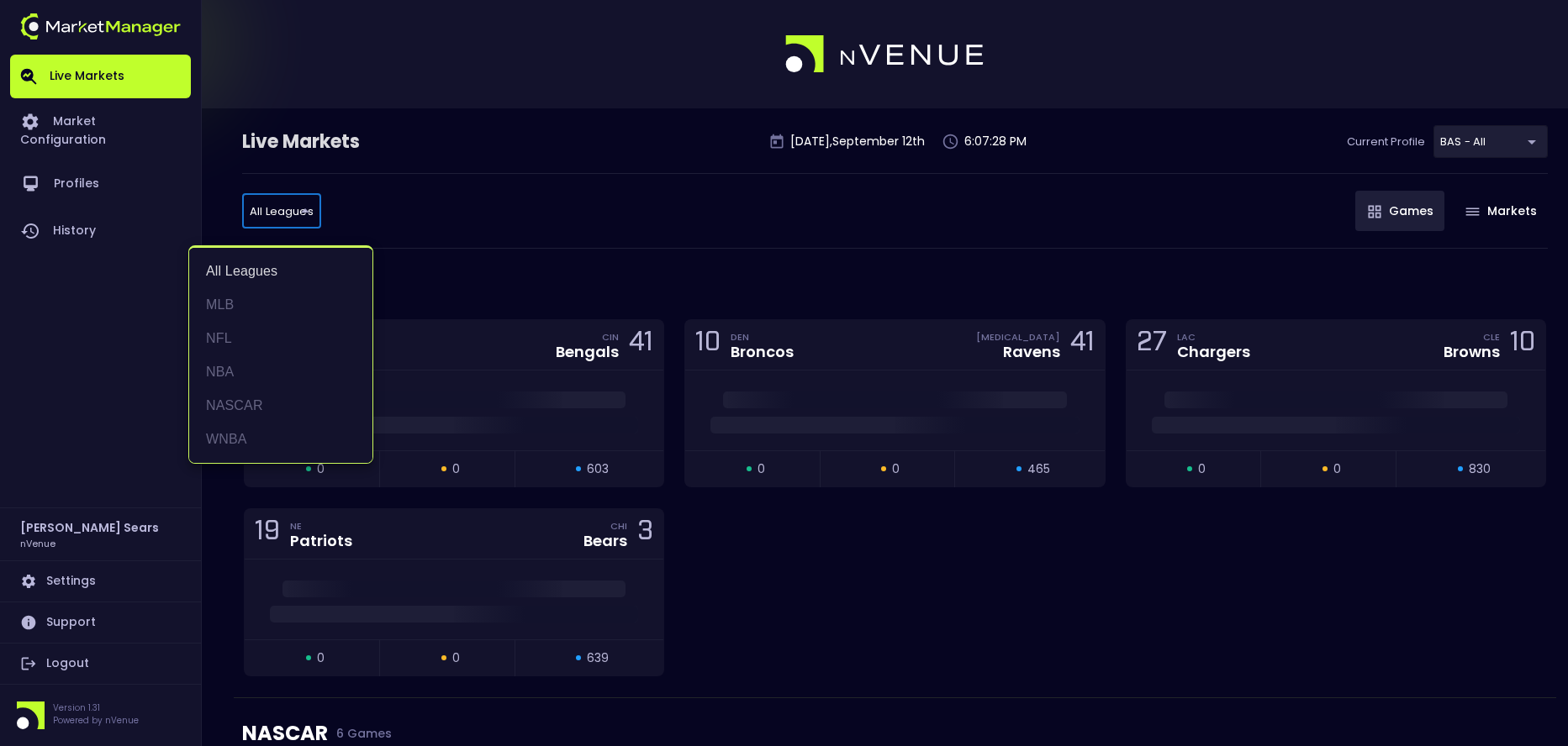
click at [222, 296] on li "MLB" at bounding box center [281, 305] width 184 height 33
type input "MLB"
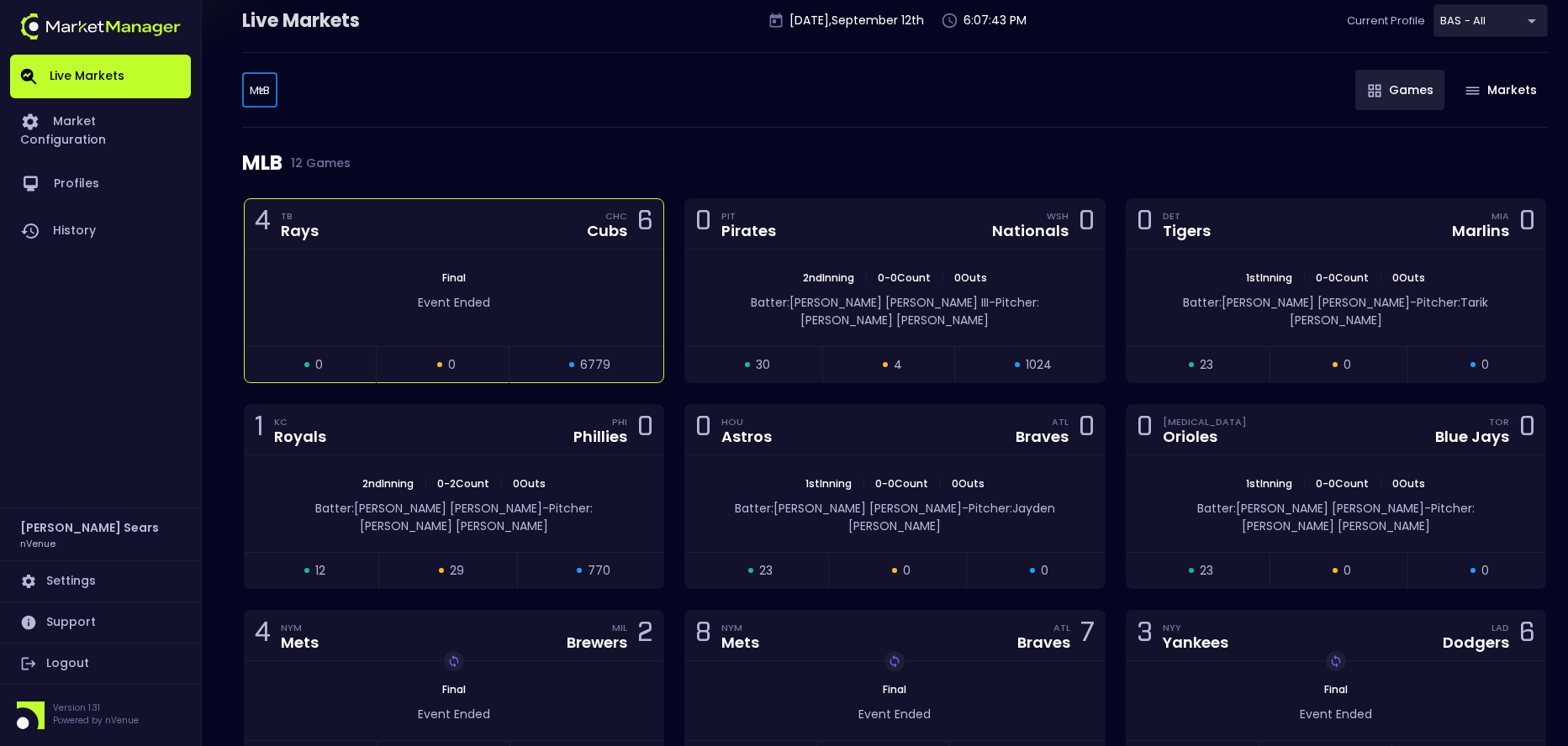
scroll to position [124, 0]
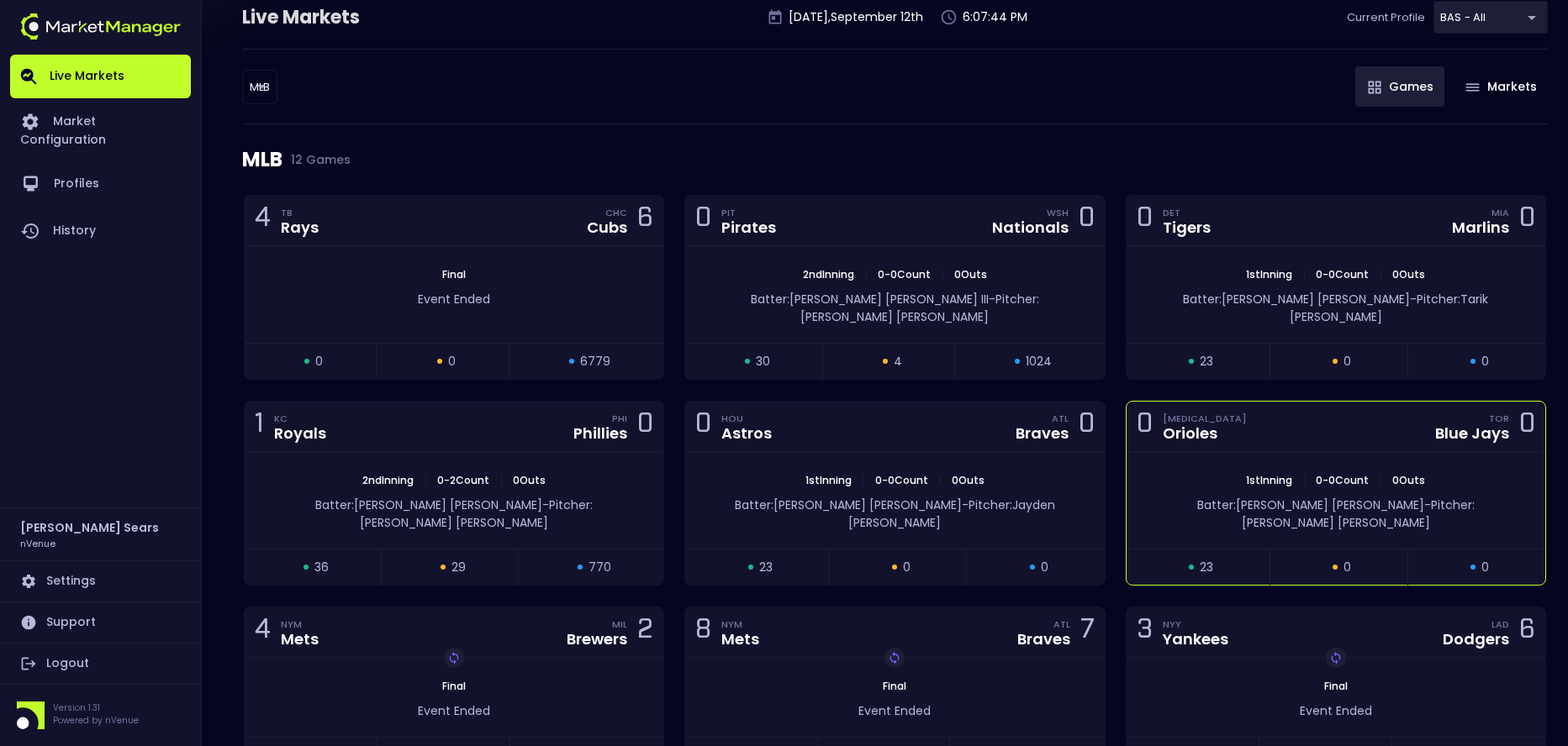
click at [1188, 426] on div "Orioles" at bounding box center [1204, 433] width 84 height 15
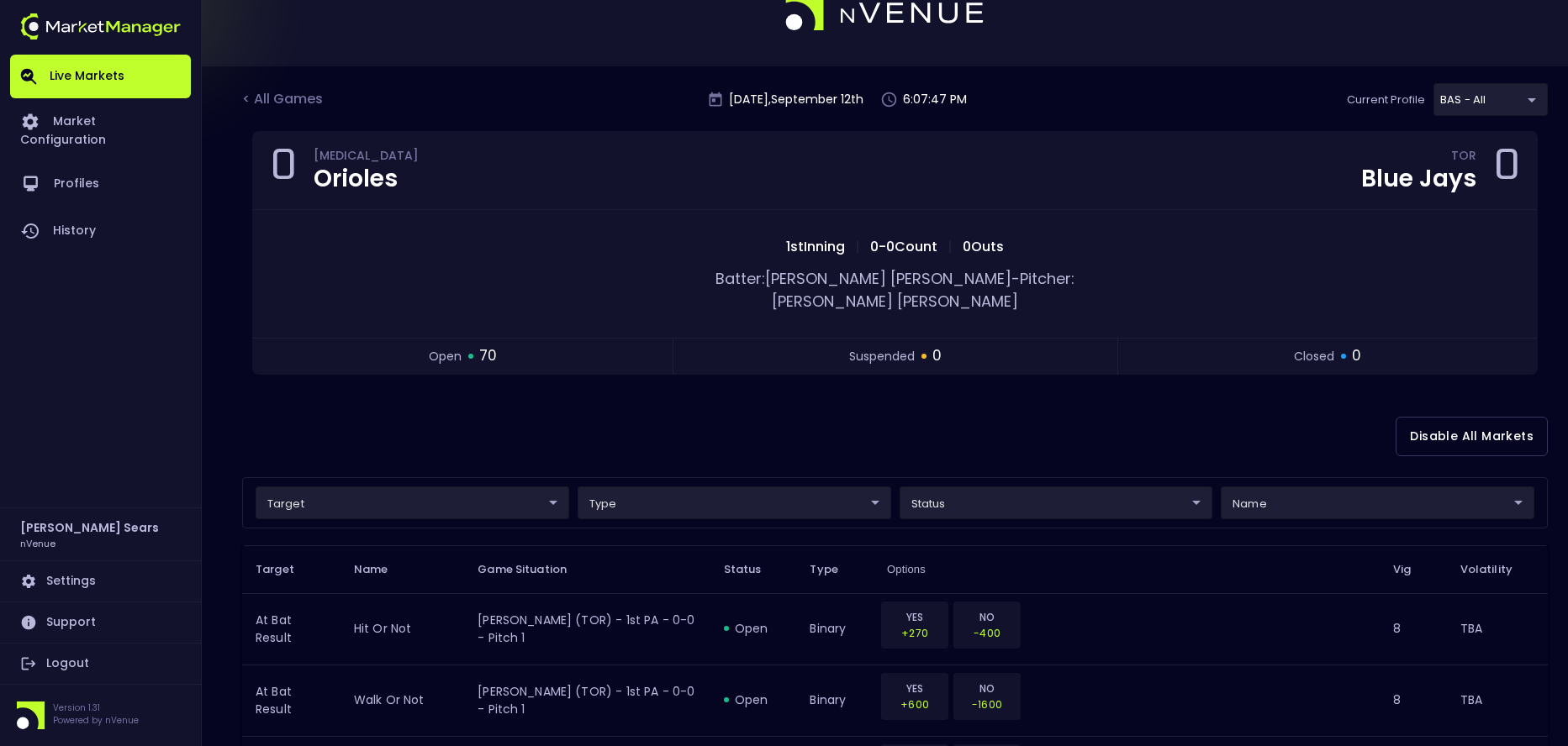
scroll to position [45, 0]
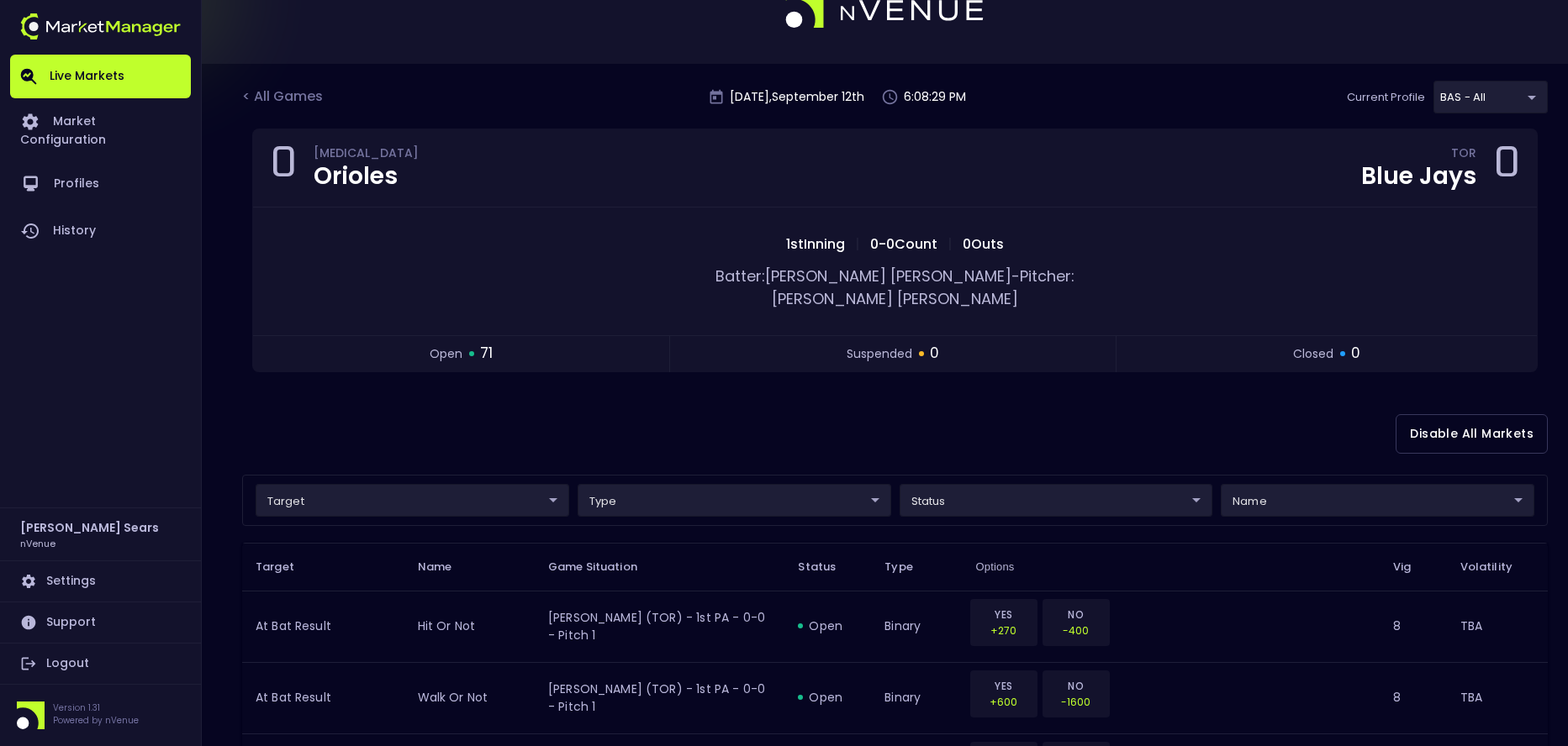
click at [293, 93] on div "< All Games" at bounding box center [284, 97] width 84 height 22
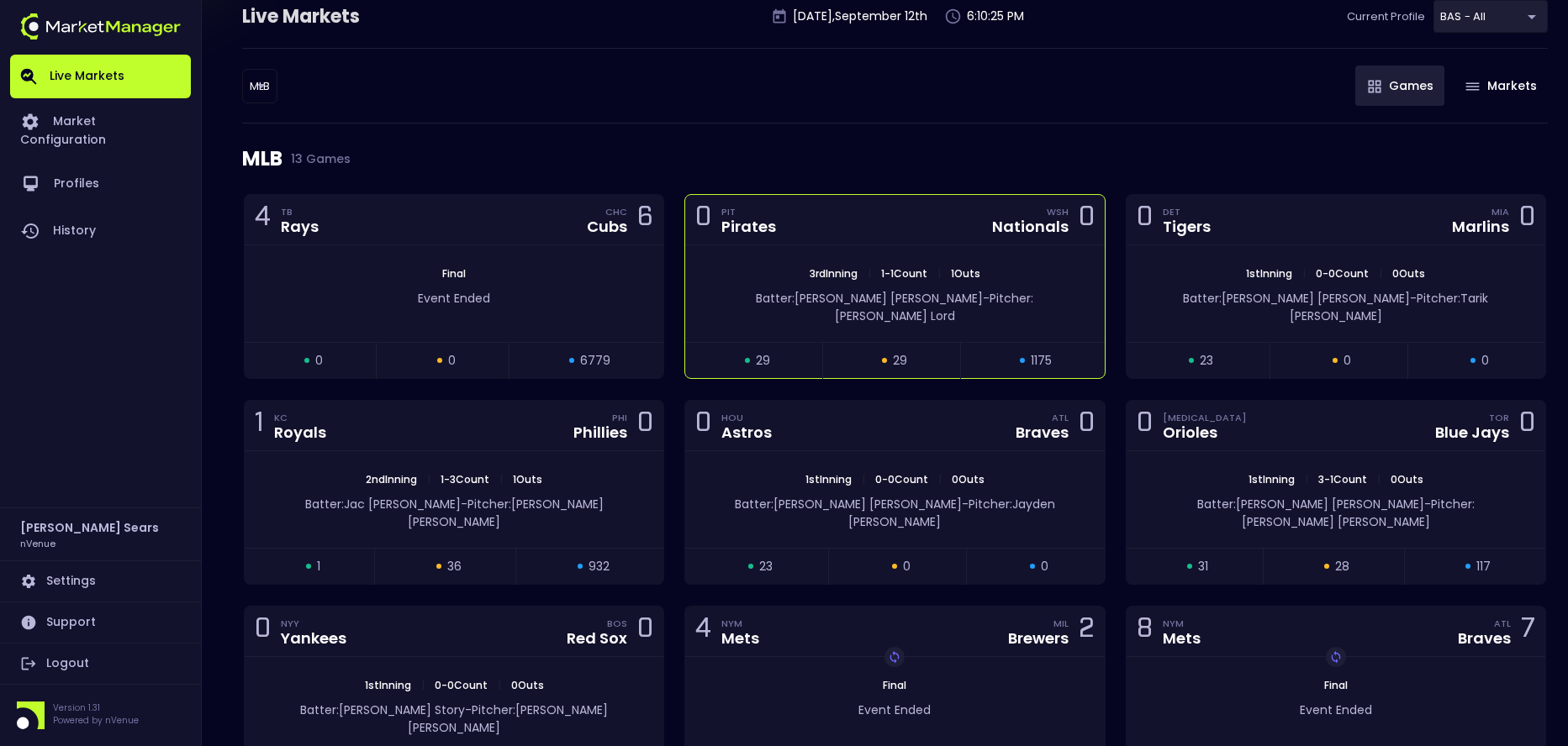
scroll to position [127, 0]
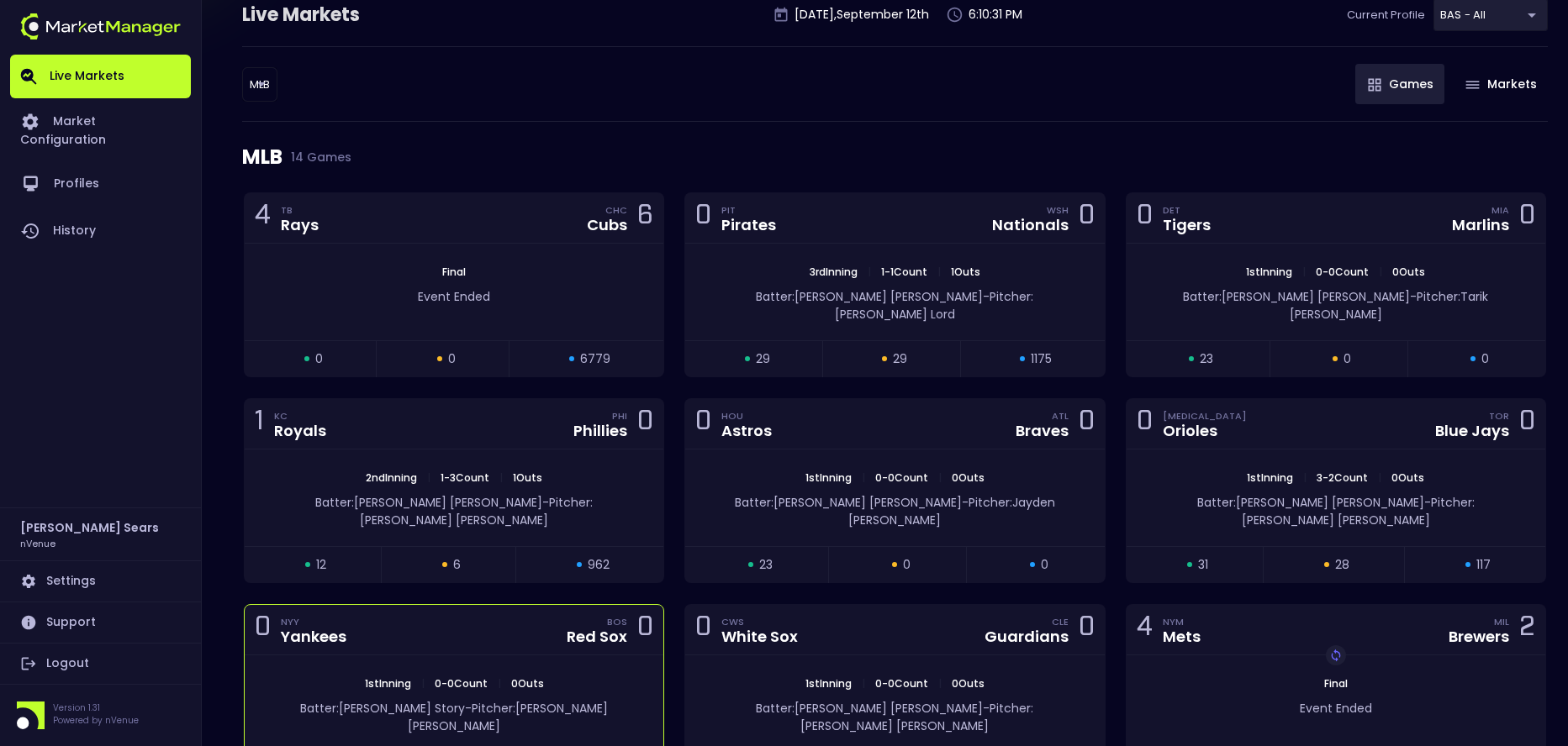
click at [592, 615] on div "0 NYY Yankees BOS Red Sox 0" at bounding box center [454, 631] width 419 height 51
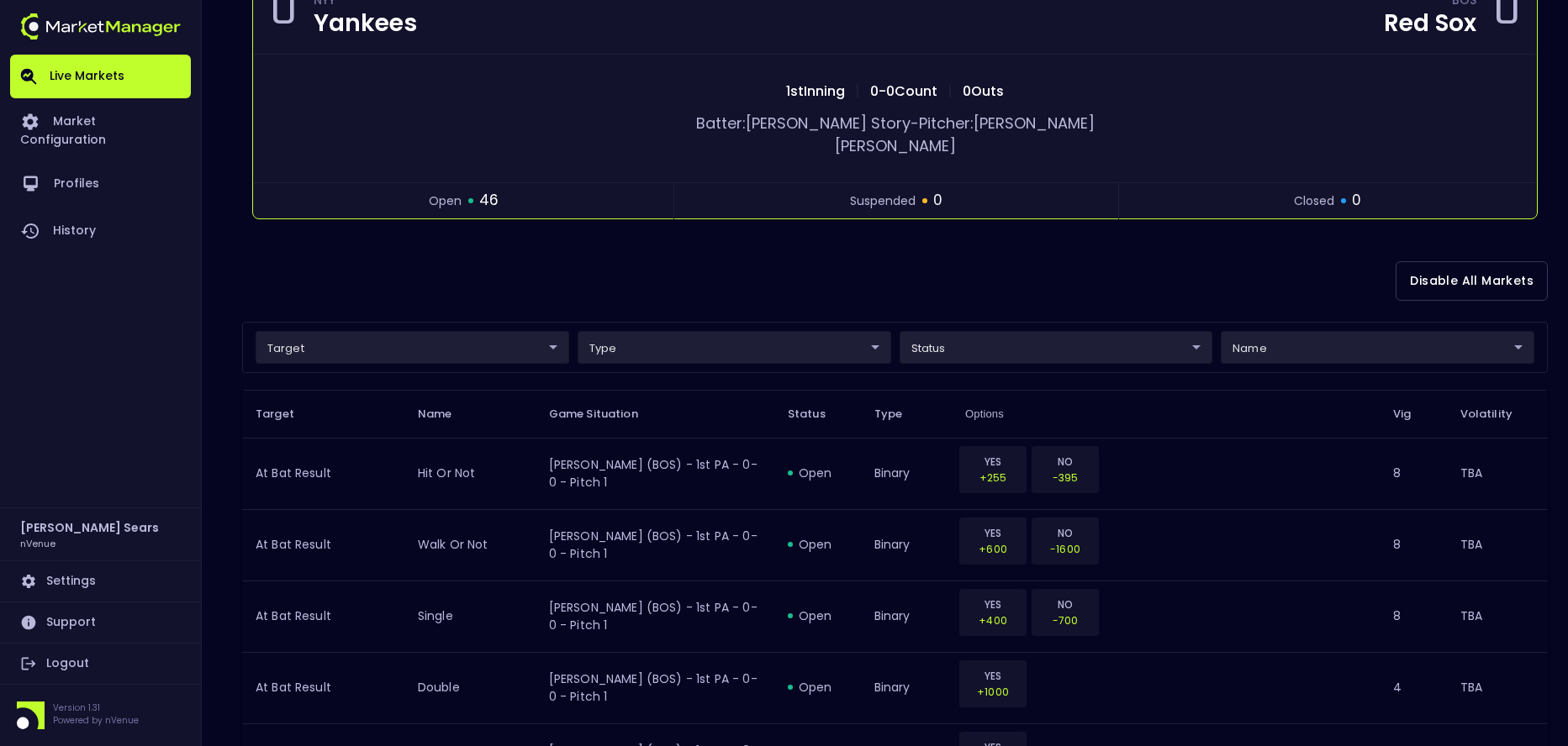
scroll to position [0, 0]
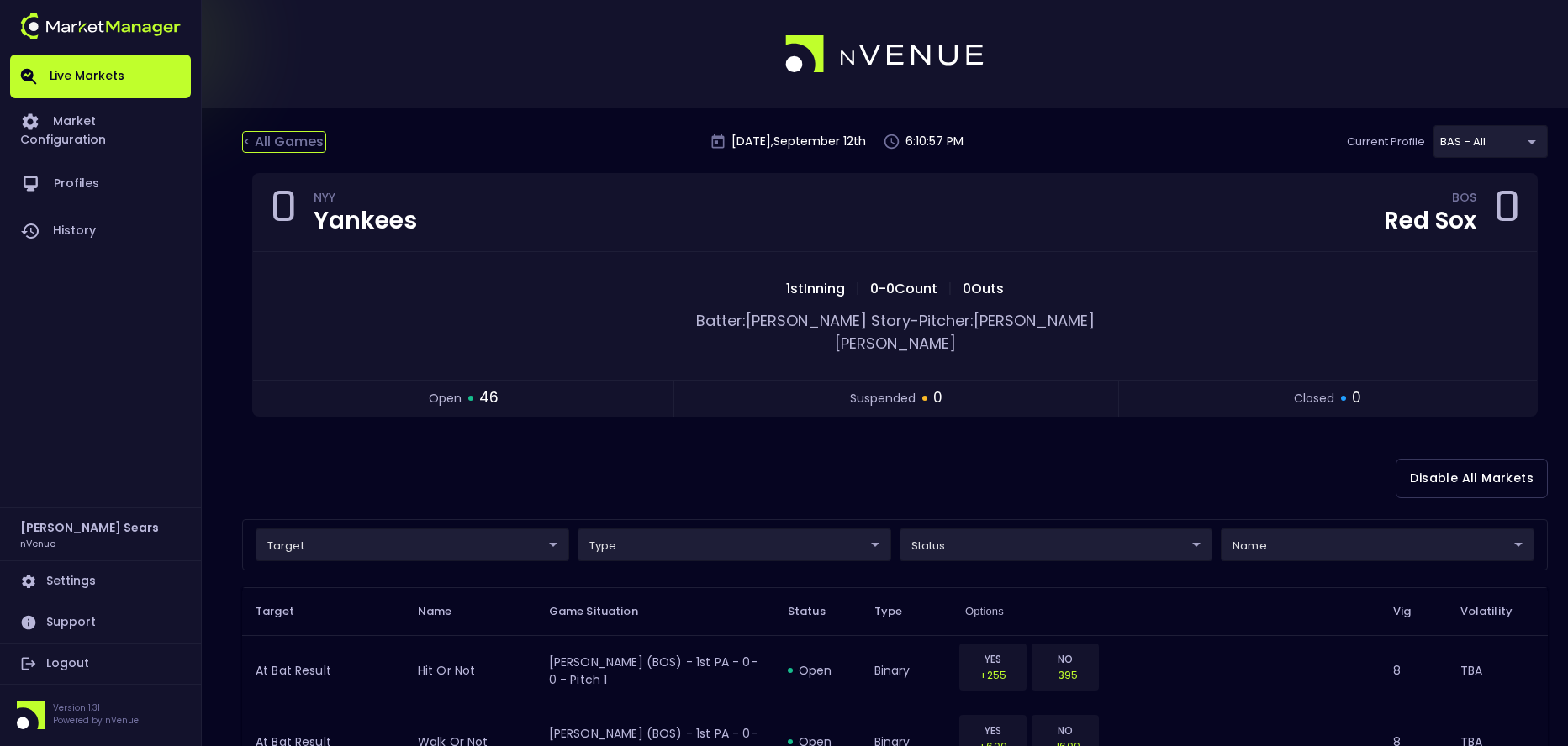
click at [277, 143] on div "< All Games" at bounding box center [284, 142] width 84 height 22
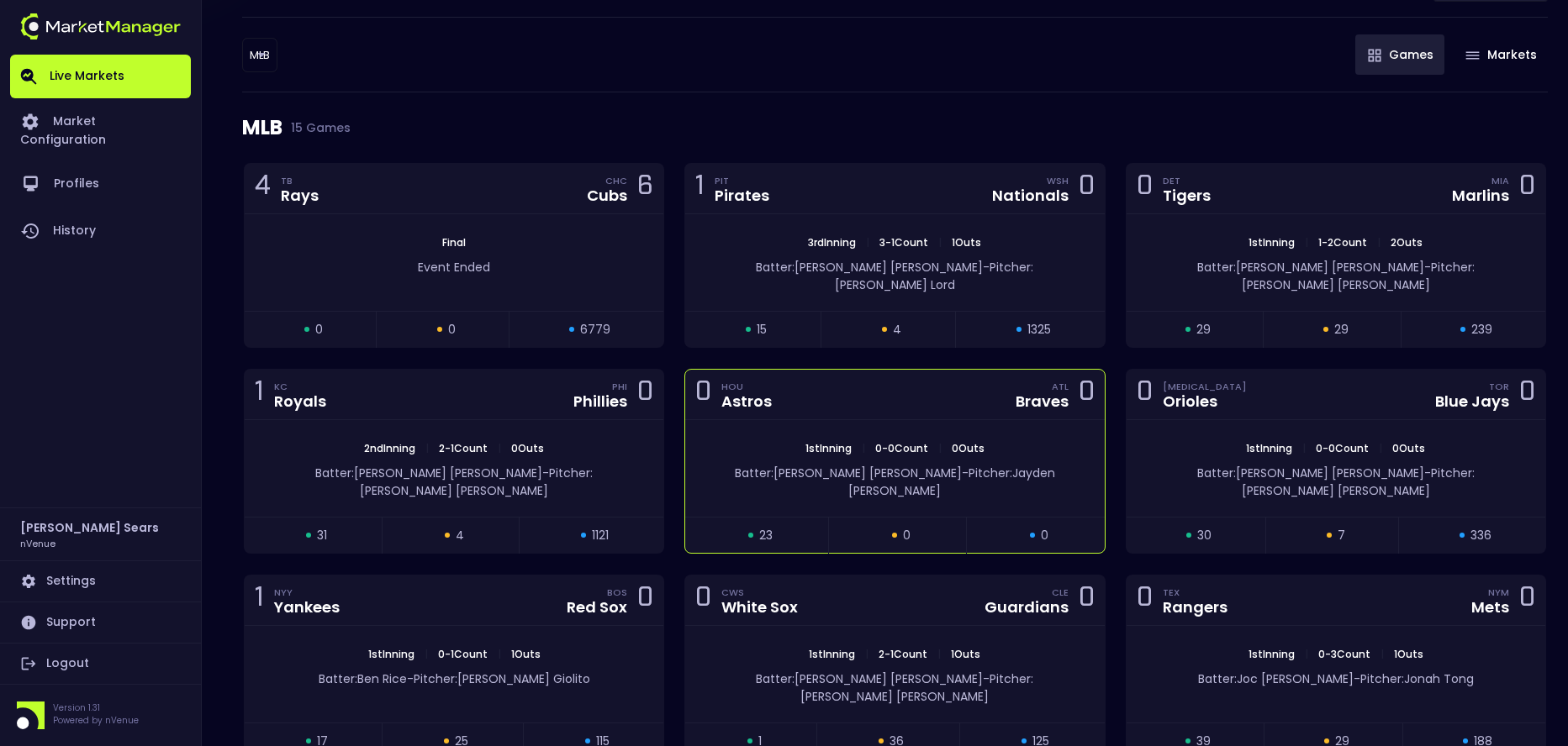
scroll to position [161, 0]
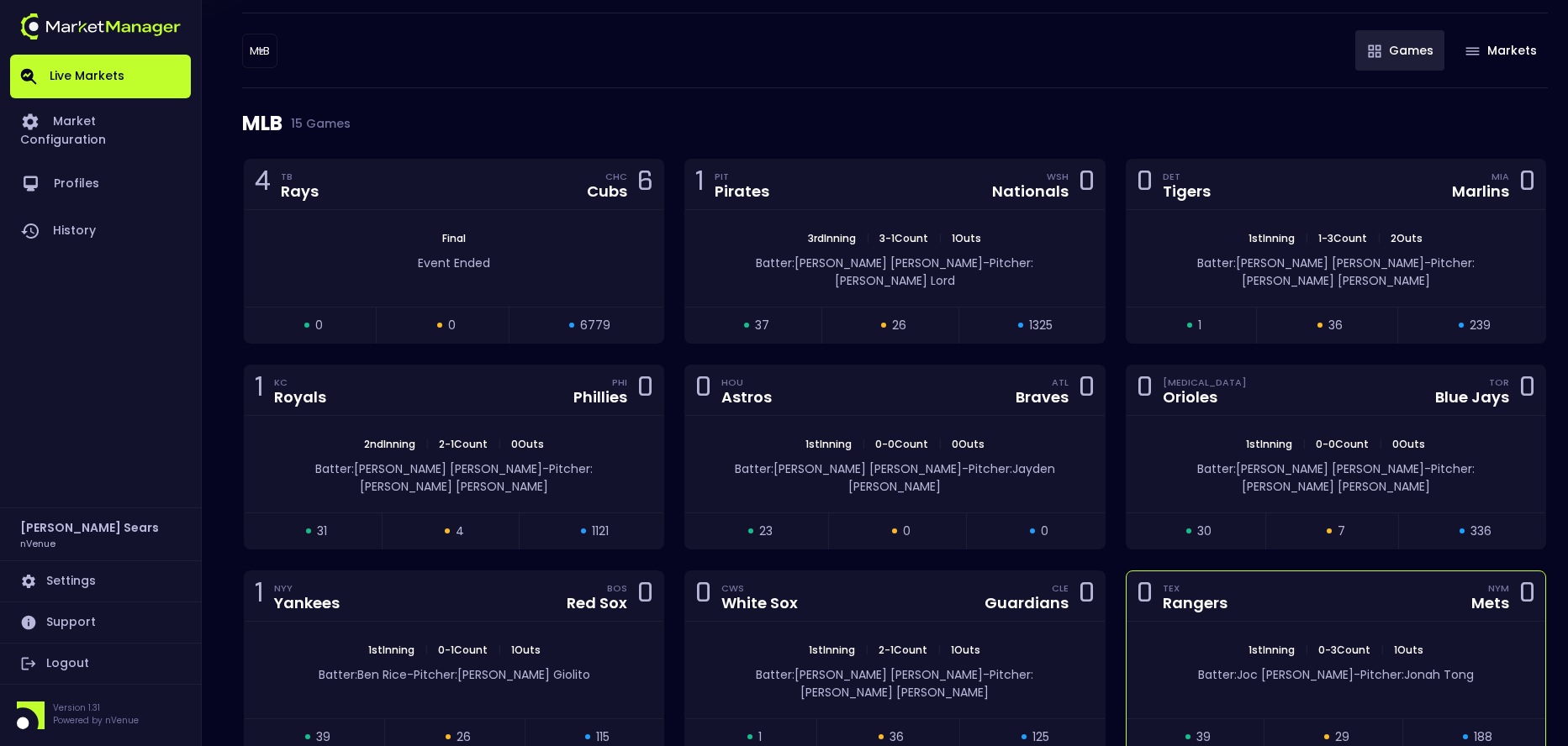
click at [1363, 580] on div "0 TEX Rangers NYM Mets 0" at bounding box center [1335, 597] width 419 height 51
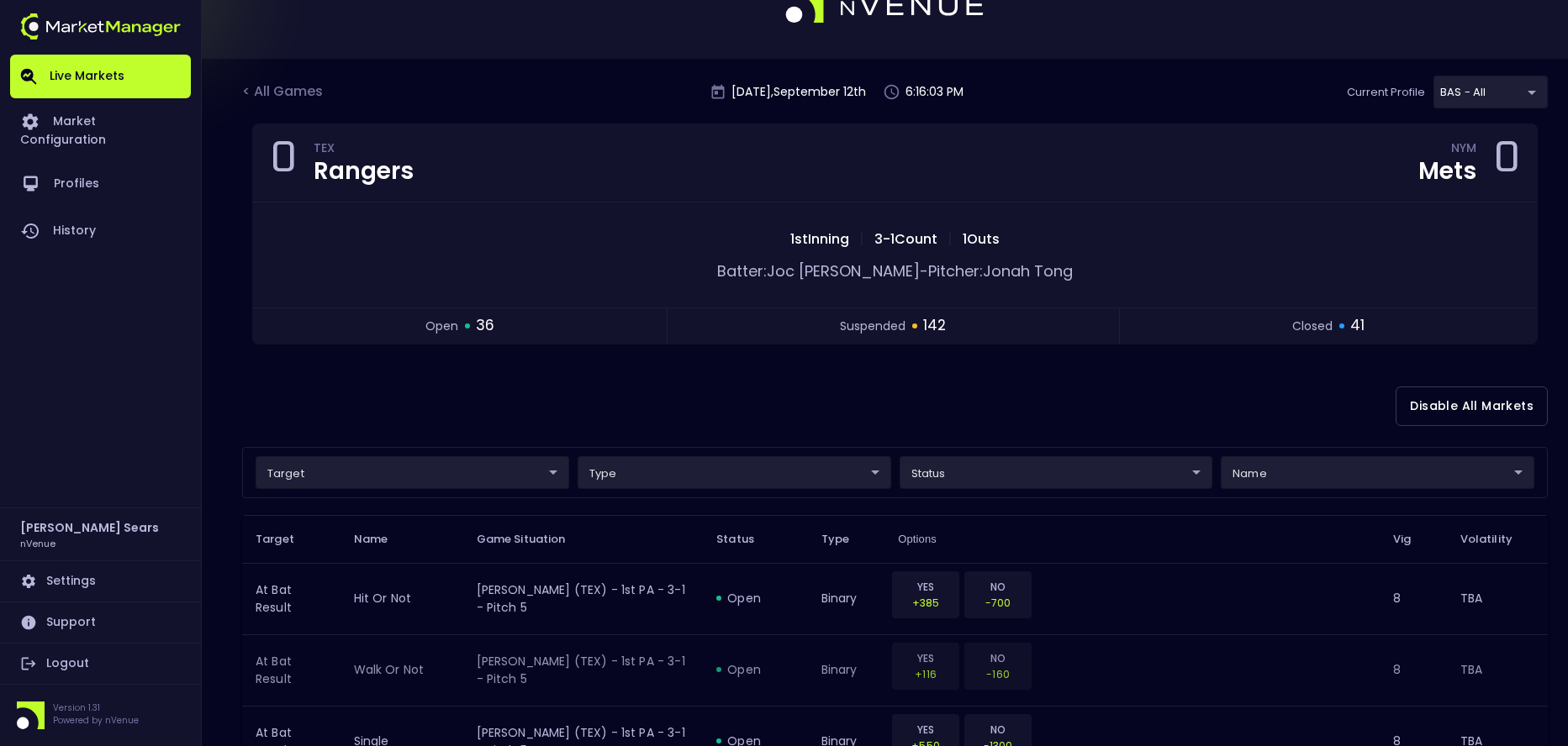
scroll to position [51, 0]
click at [292, 95] on div "< All Games" at bounding box center [284, 91] width 84 height 22
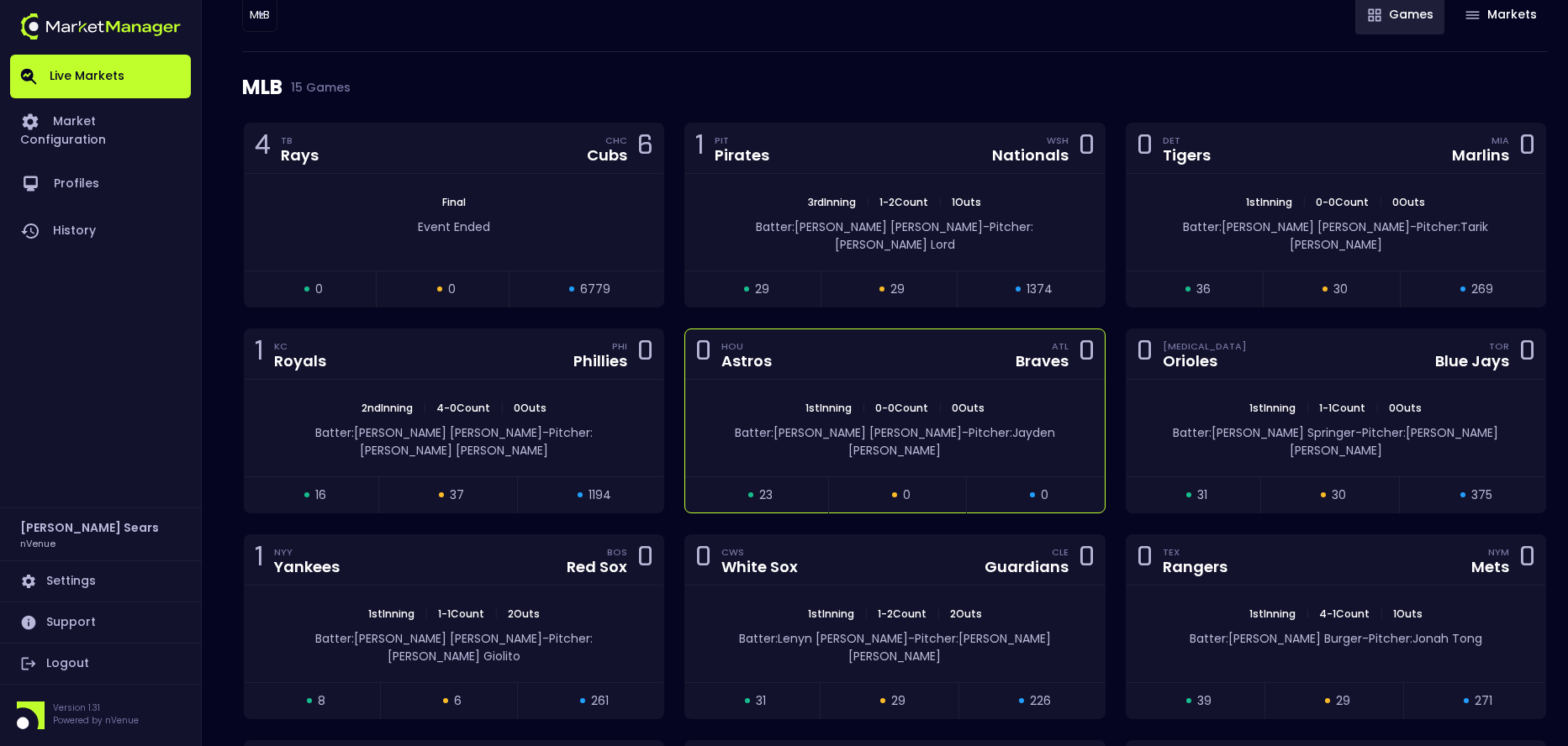
scroll to position [209, 0]
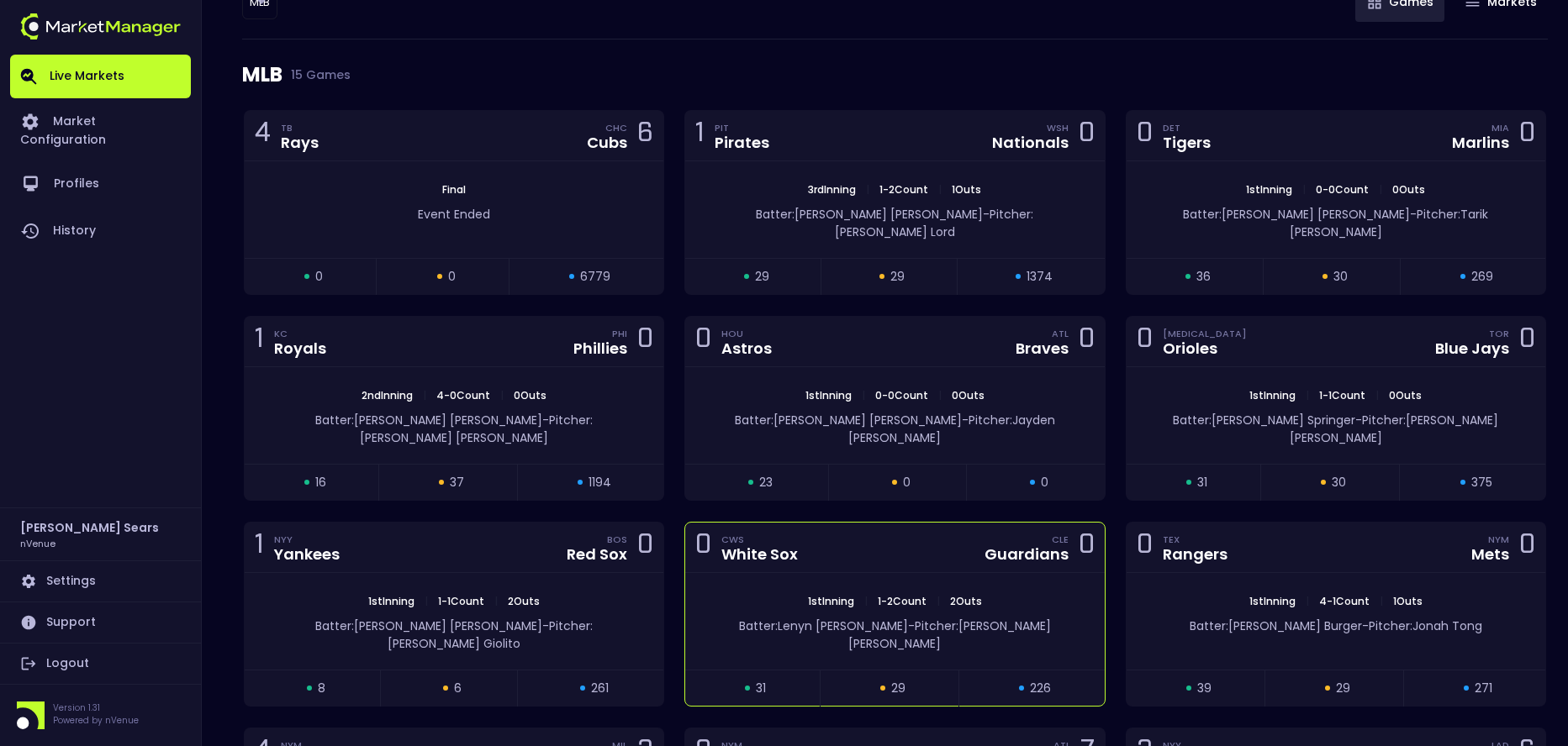
click at [1069, 536] on div "CLE Guardians 0" at bounding box center [1034, 547] width 120 height 23
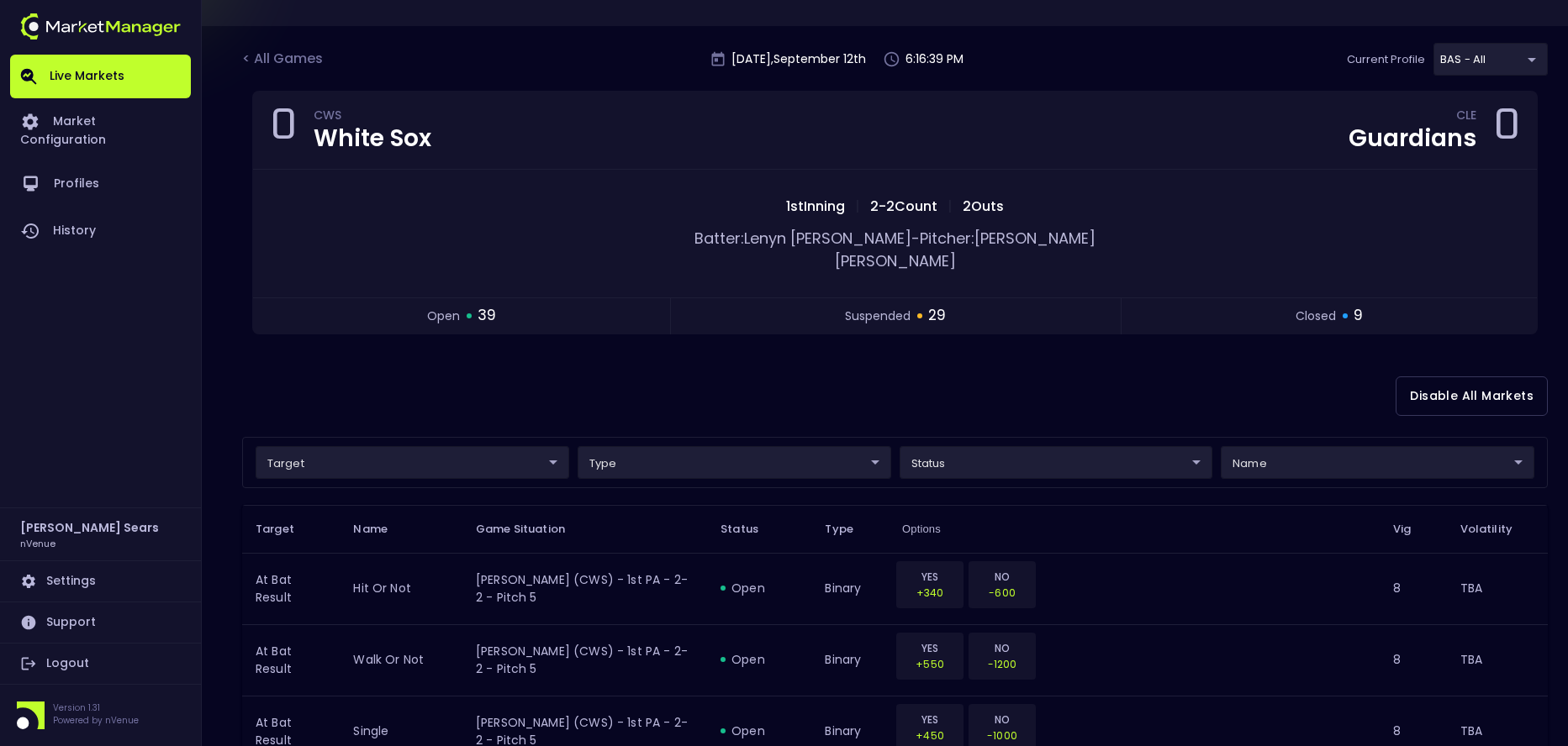
scroll to position [0, 0]
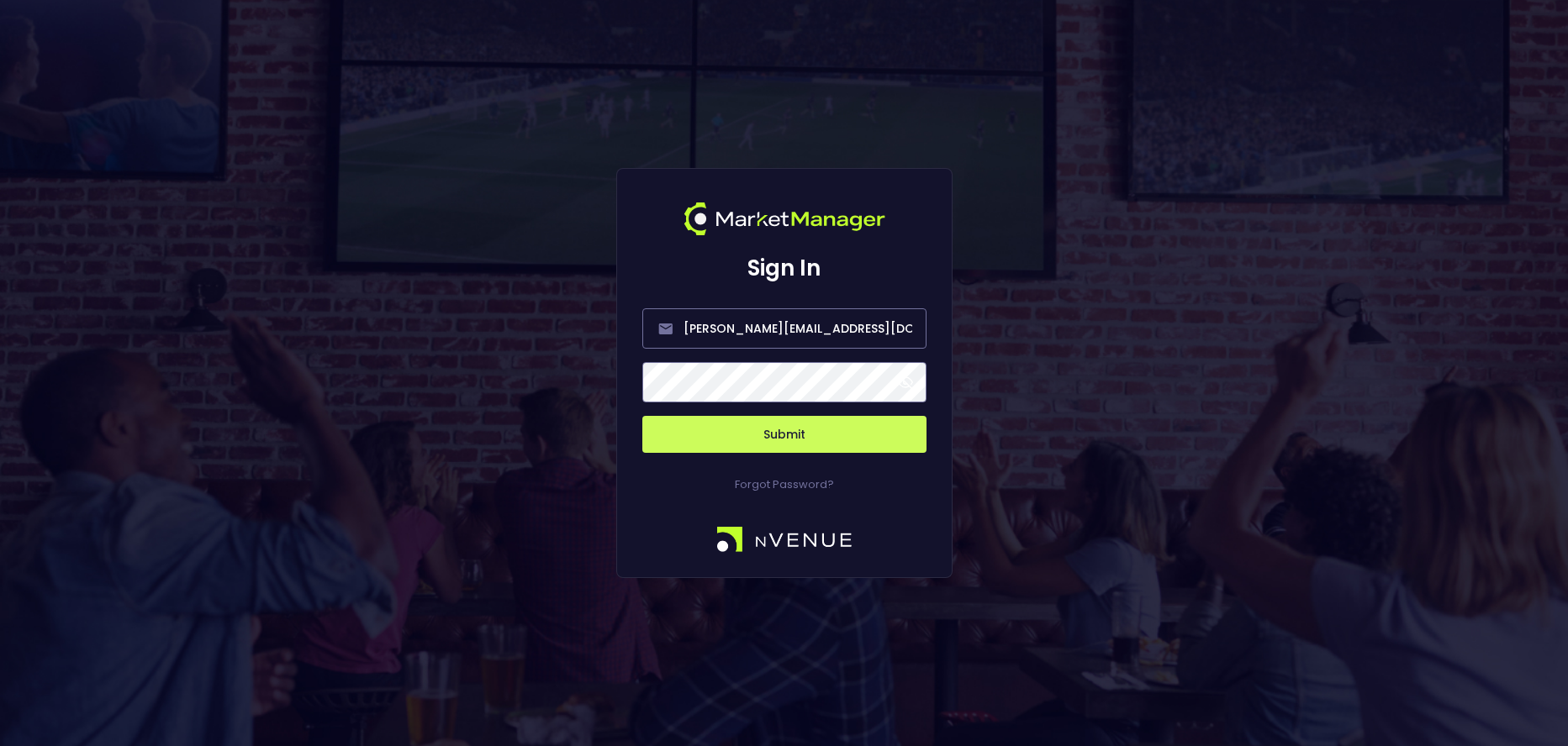
click at [908, 384] on span at bounding box center [904, 382] width 15 height 15
click at [907, 385] on span at bounding box center [904, 382] width 15 height 15
click at [817, 434] on button "Submit" at bounding box center [784, 435] width 284 height 37
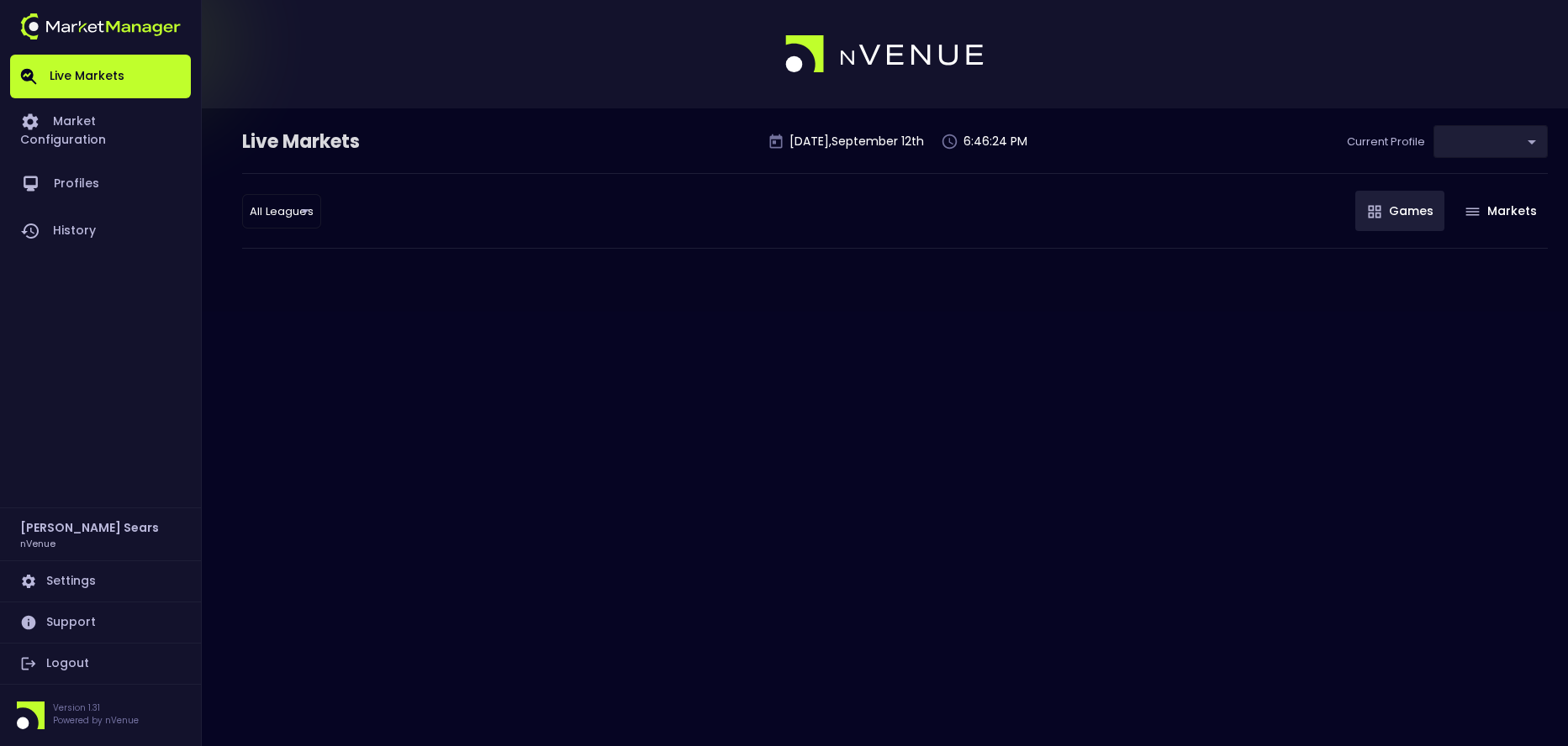
type input "0d810fa5-e353-4d9c-b11d-31f095cae871"
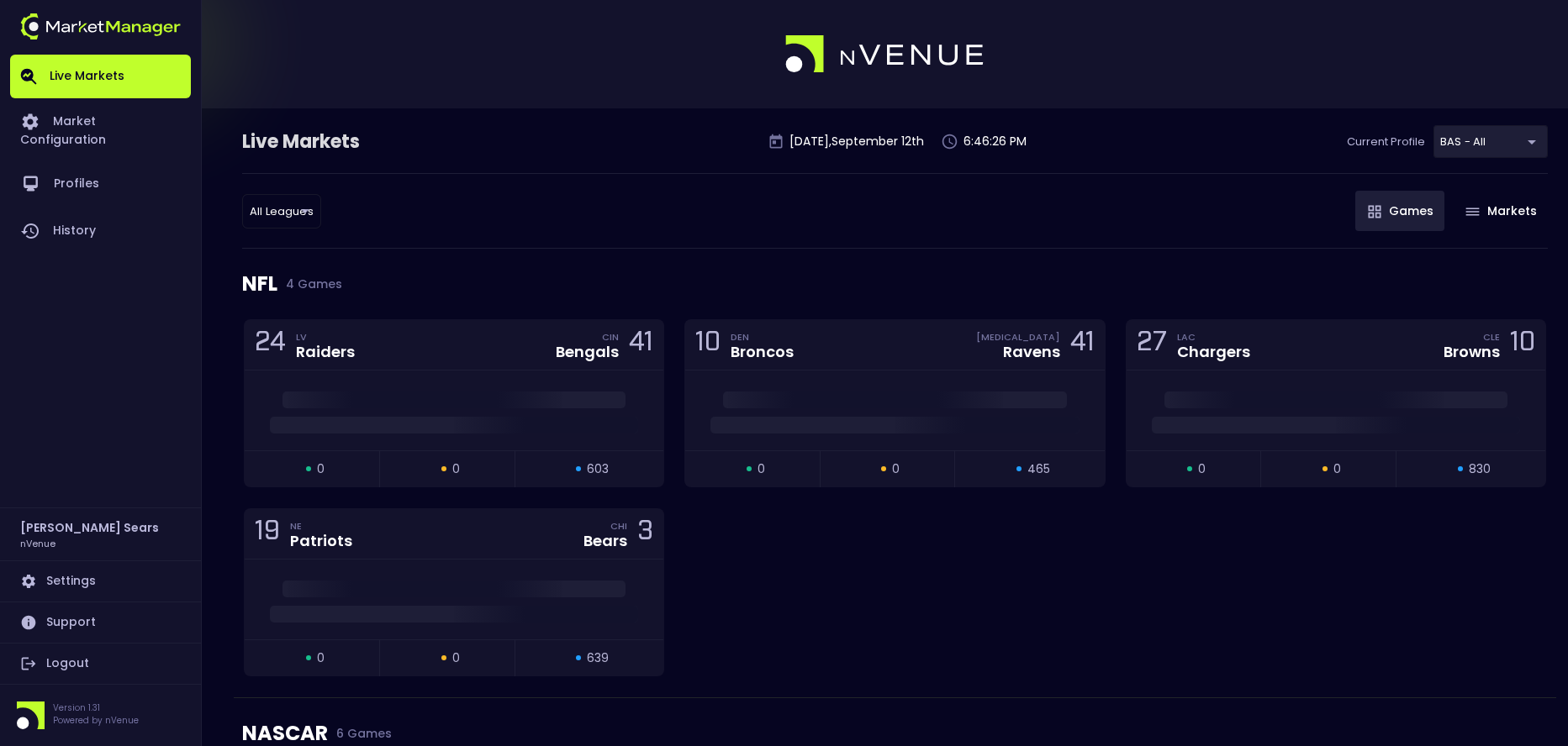
click at [322, 278] on span "4 Games" at bounding box center [310, 283] width 65 height 13
click at [307, 229] on div "All Leagues all leagues ​ Games Markets" at bounding box center [895, 211] width 1306 height 76
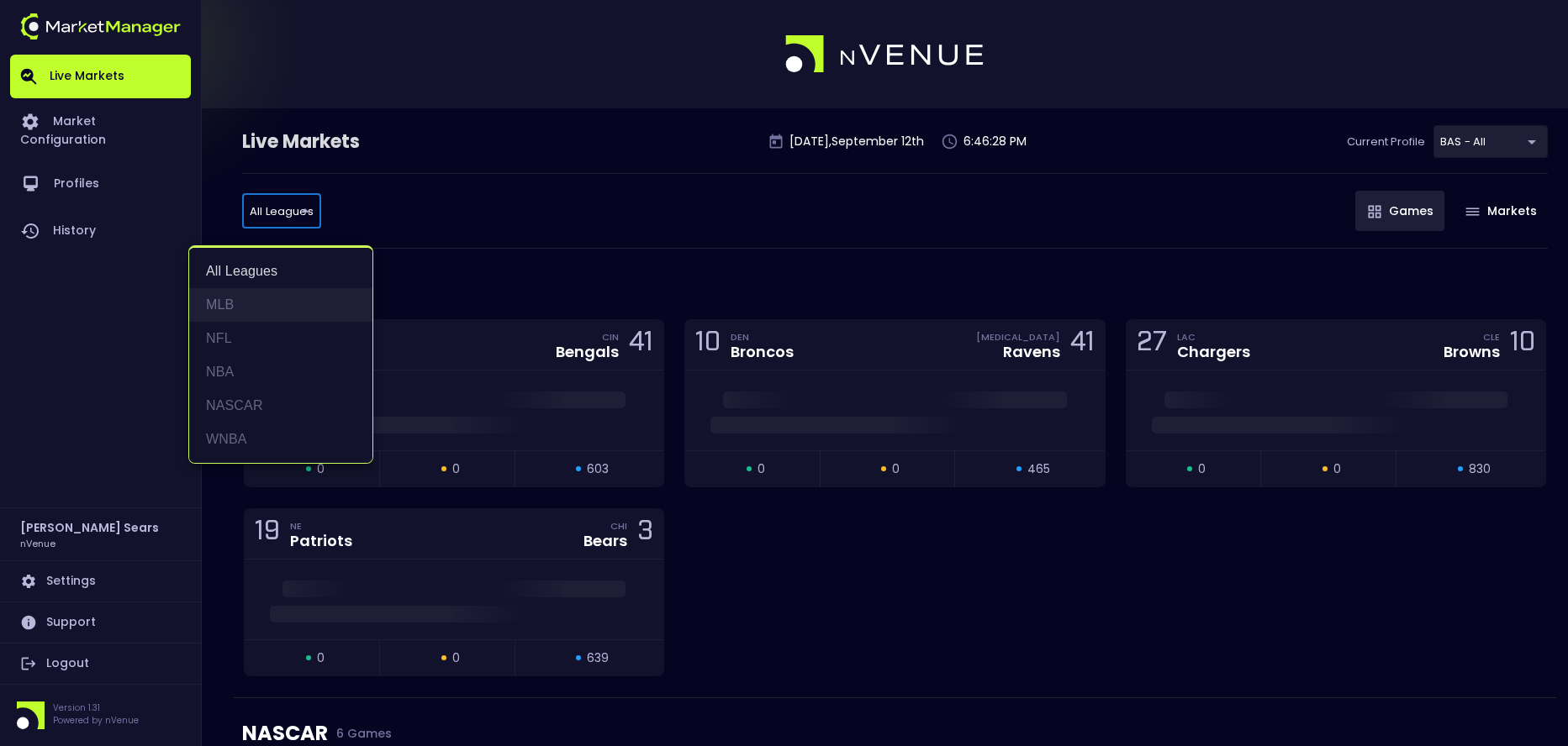
click at [243, 300] on li "MLB" at bounding box center [281, 305] width 184 height 33
type input "MLB"
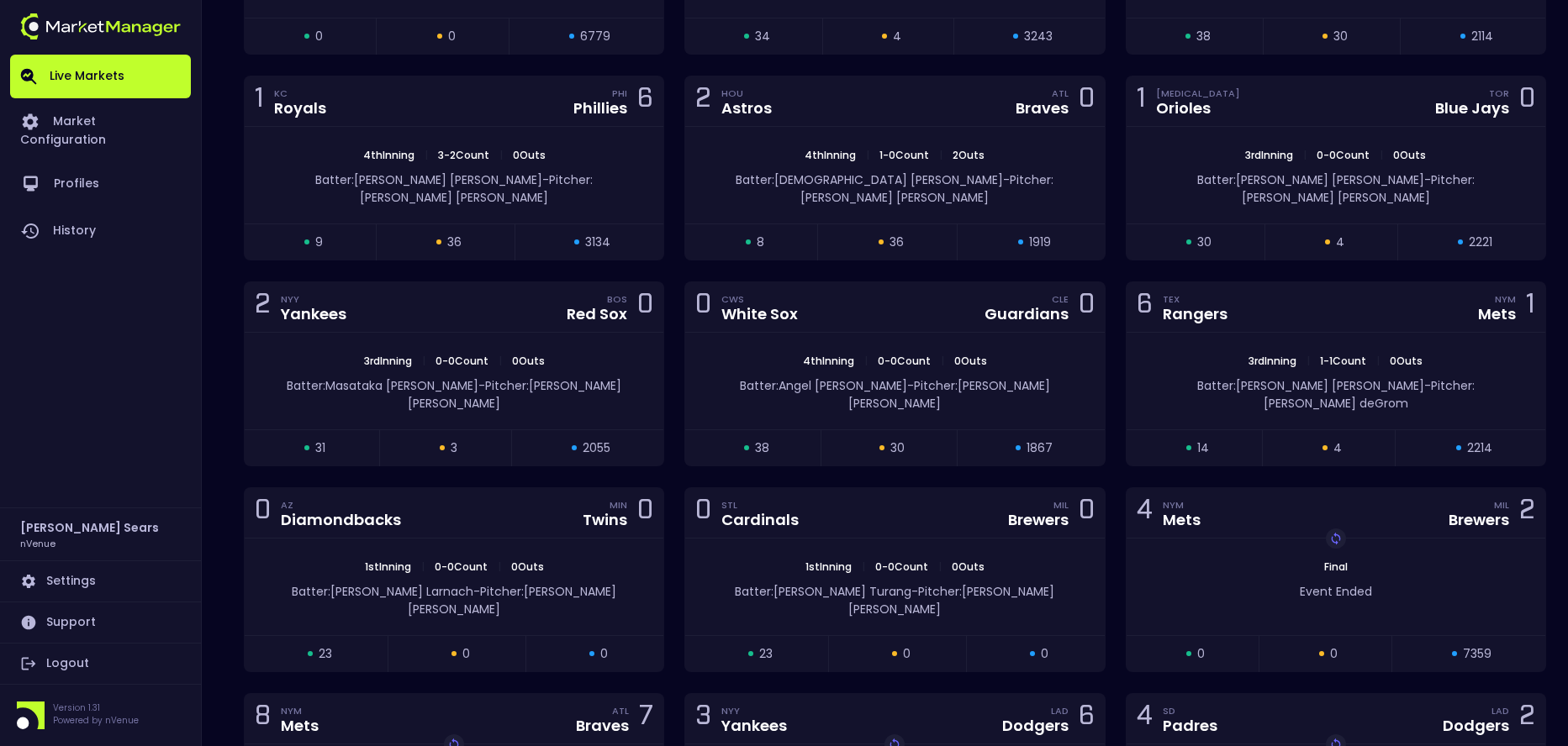
scroll to position [454, 0]
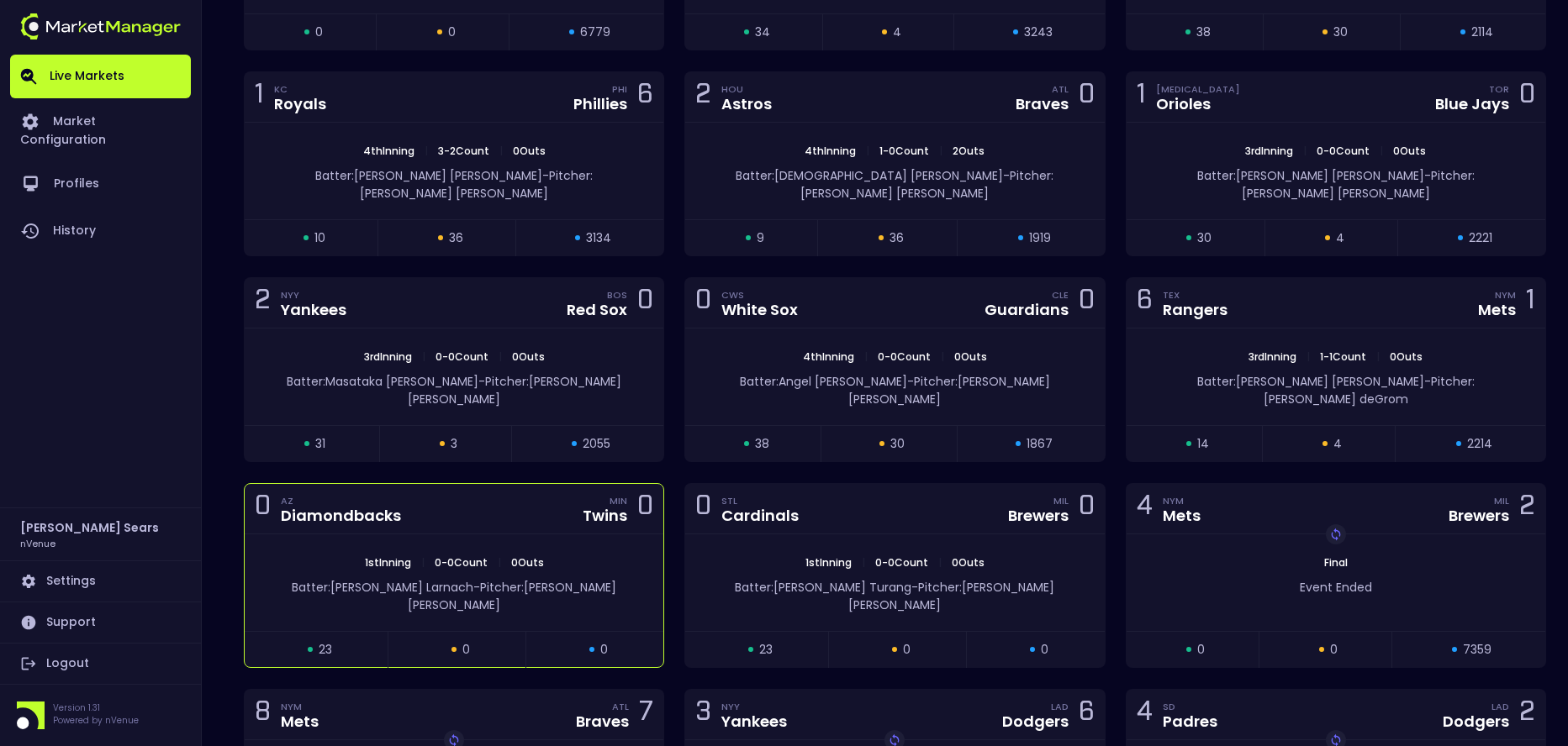
click at [593, 508] on div "Twins" at bounding box center [604, 515] width 45 height 15
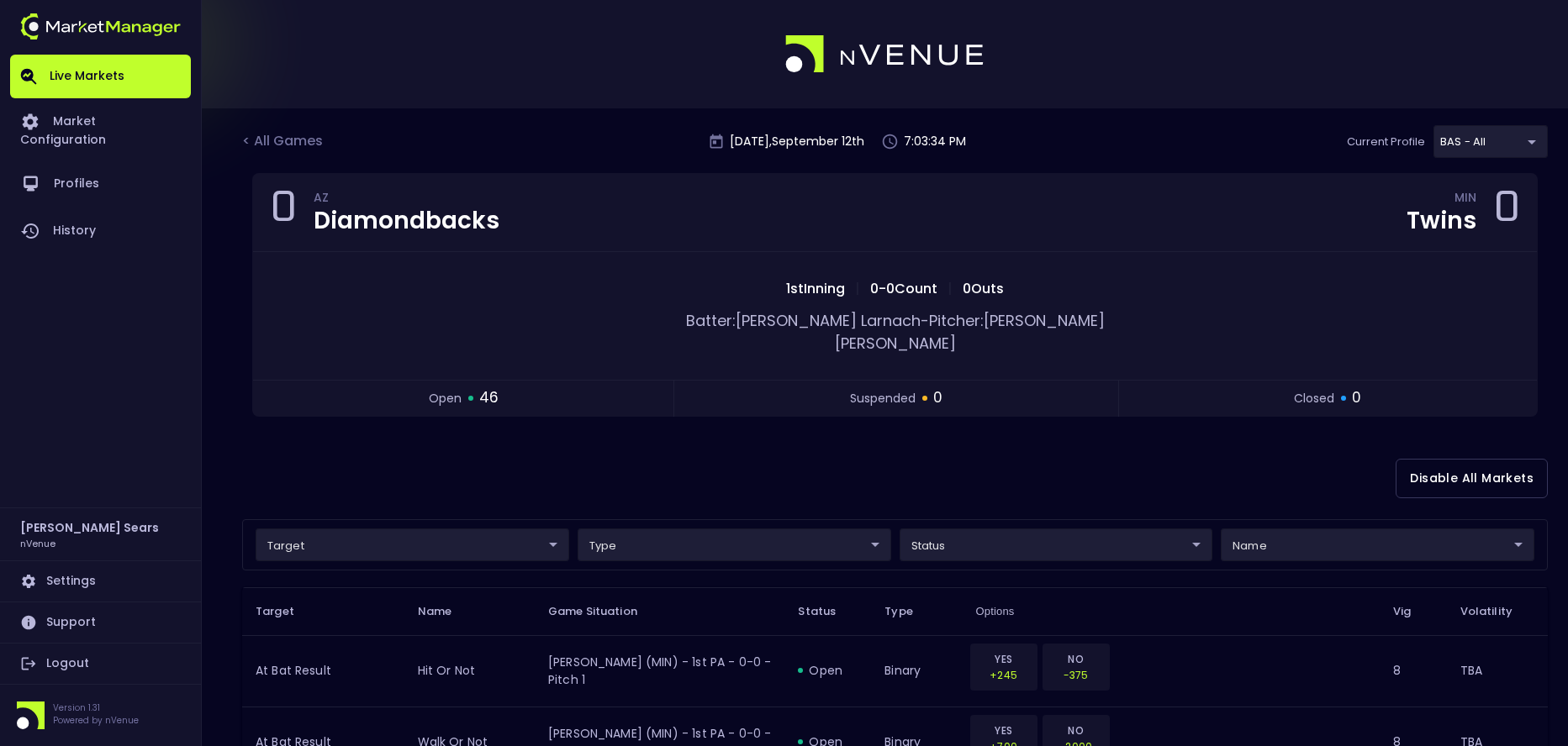
click at [304, 144] on div "< All Games" at bounding box center [284, 142] width 84 height 22
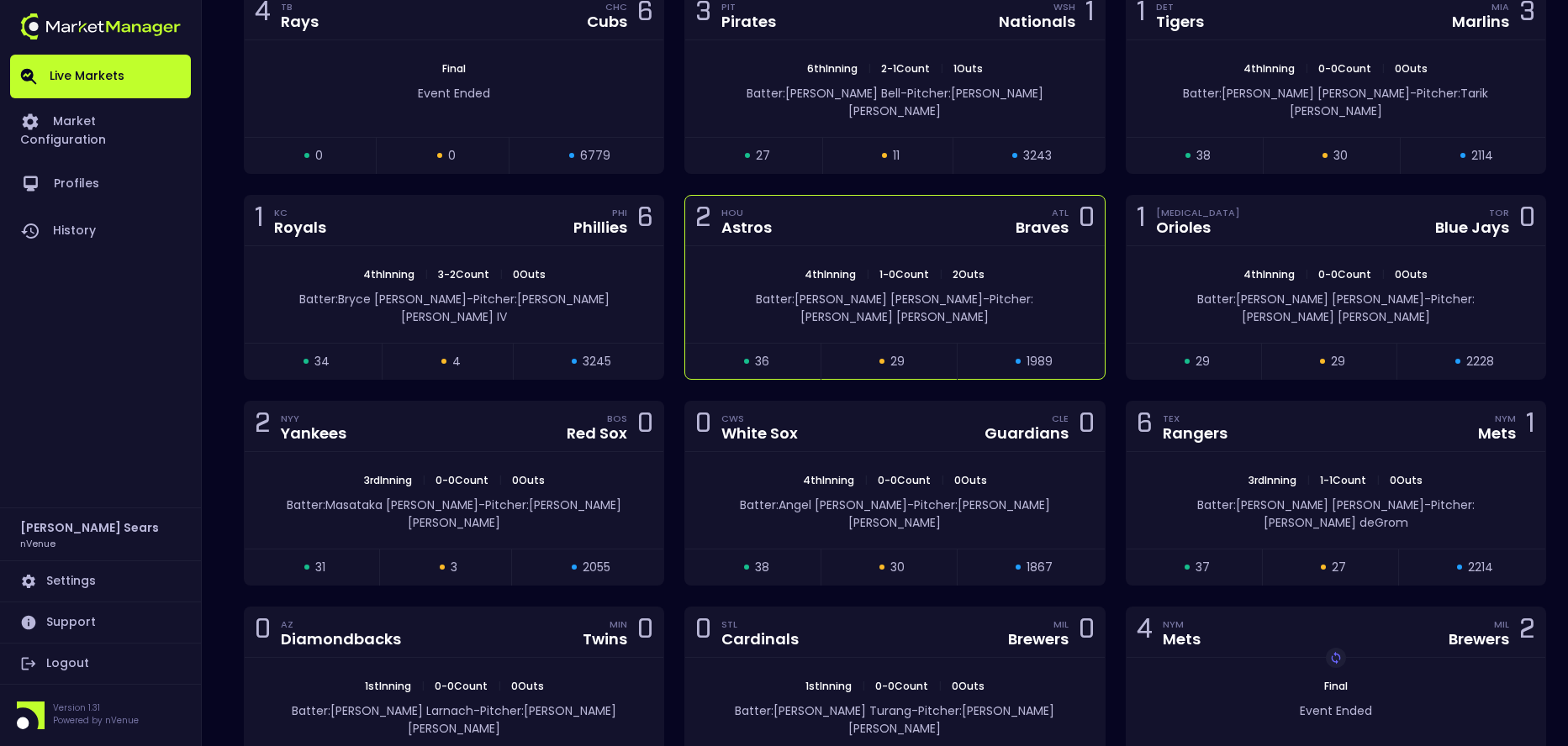
scroll to position [339, 0]
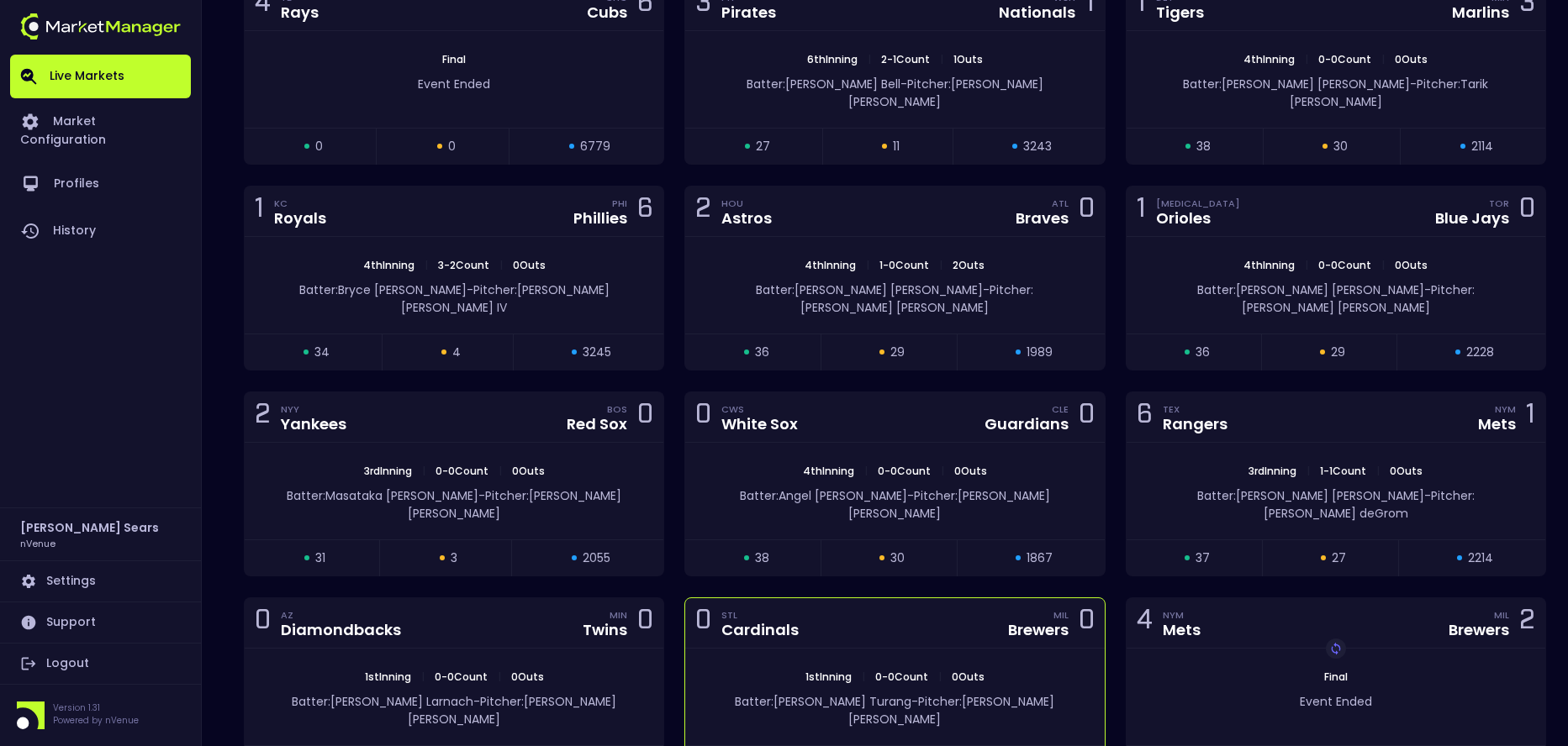
click at [798, 612] on div "0 STL Cardinals" at bounding box center [752, 624] width 114 height 23
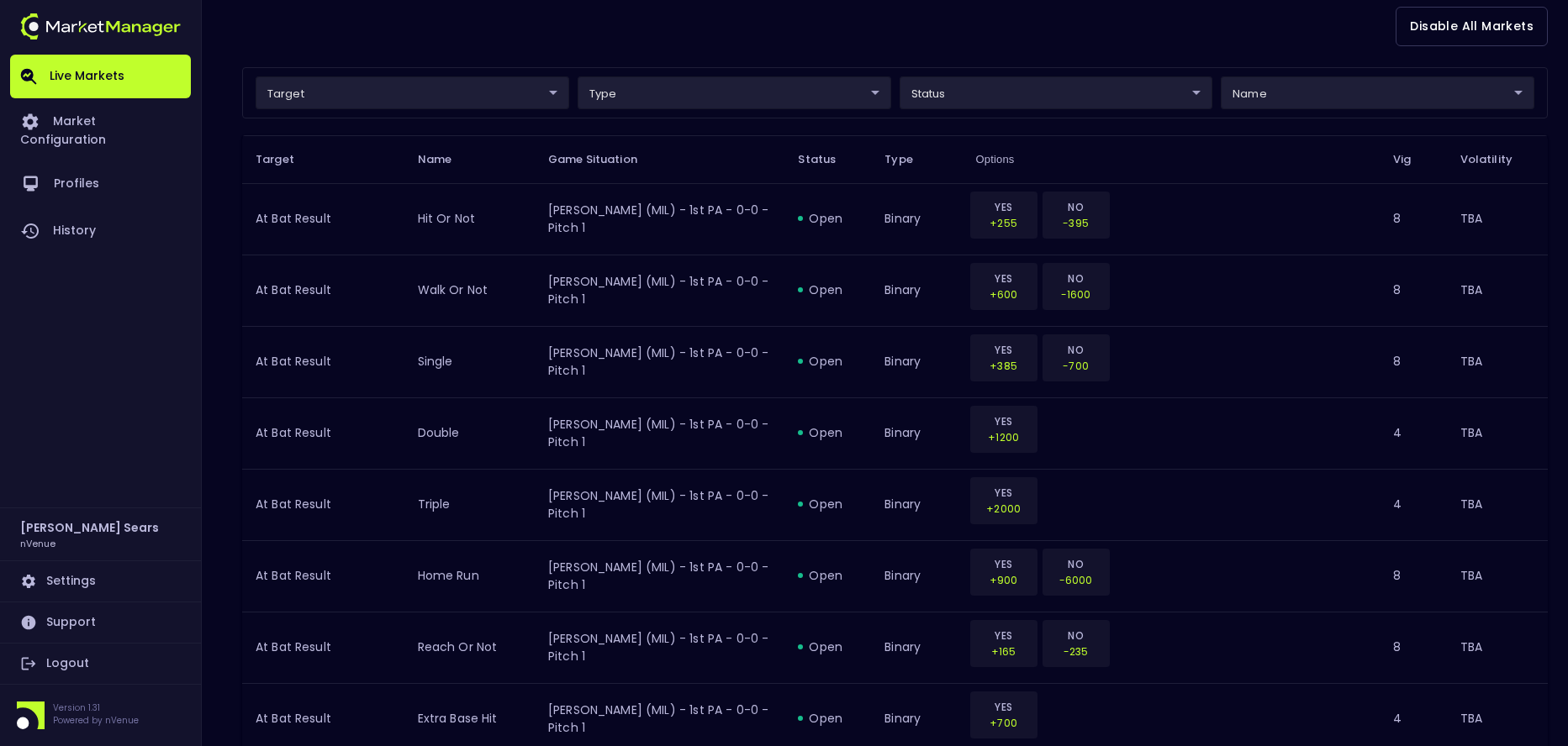
scroll to position [456, 0]
